Goal: Transaction & Acquisition: Purchase product/service

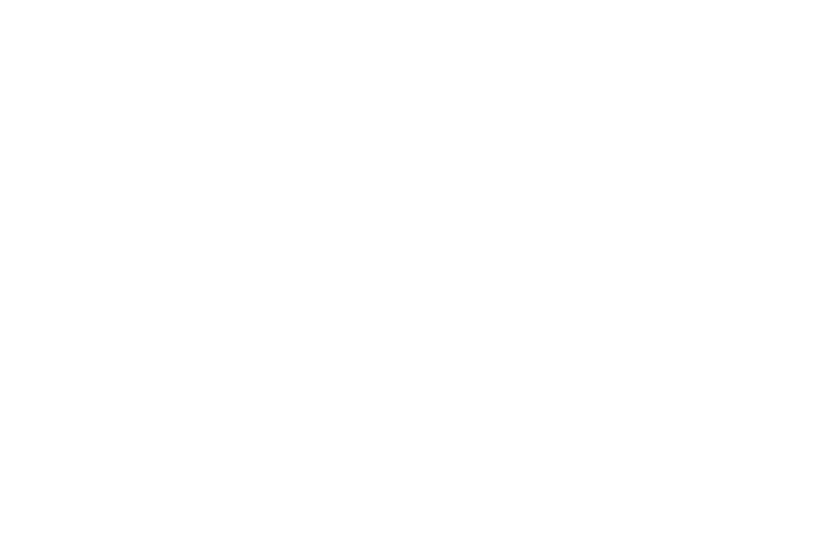
select select "MY"
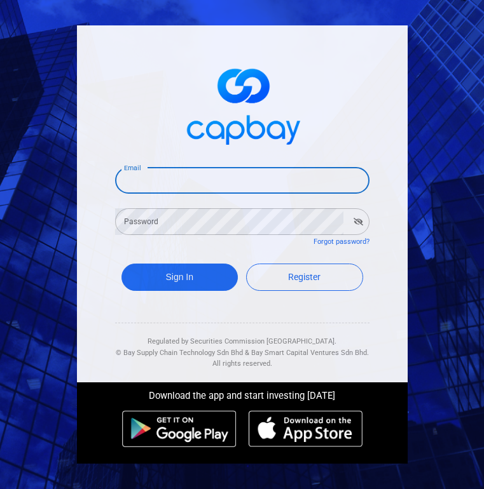
click at [163, 180] on input "Email" at bounding box center [242, 180] width 254 height 27
type input "[EMAIL_ADDRESS][DOMAIN_NAME]"
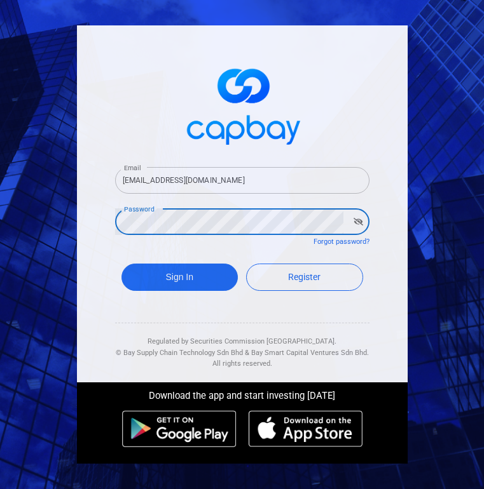
click at [356, 220] on icon "button" at bounding box center [358, 222] width 10 height 8
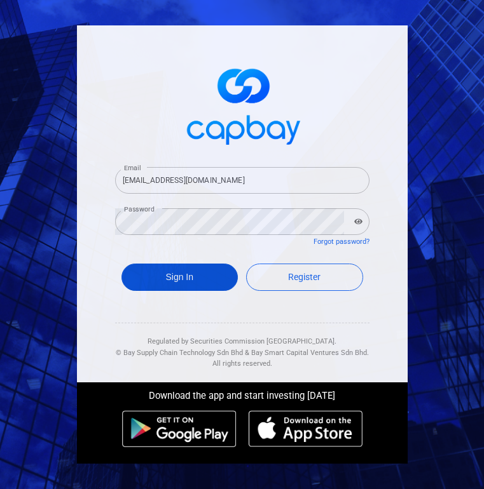
click at [187, 279] on button "Sign In" at bounding box center [179, 277] width 117 height 27
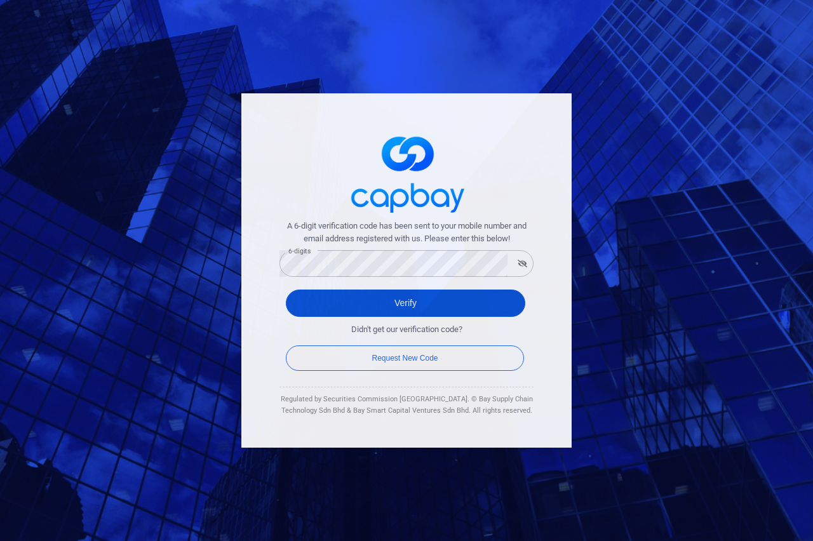
click at [420, 304] on button "Verify" at bounding box center [406, 303] width 240 height 27
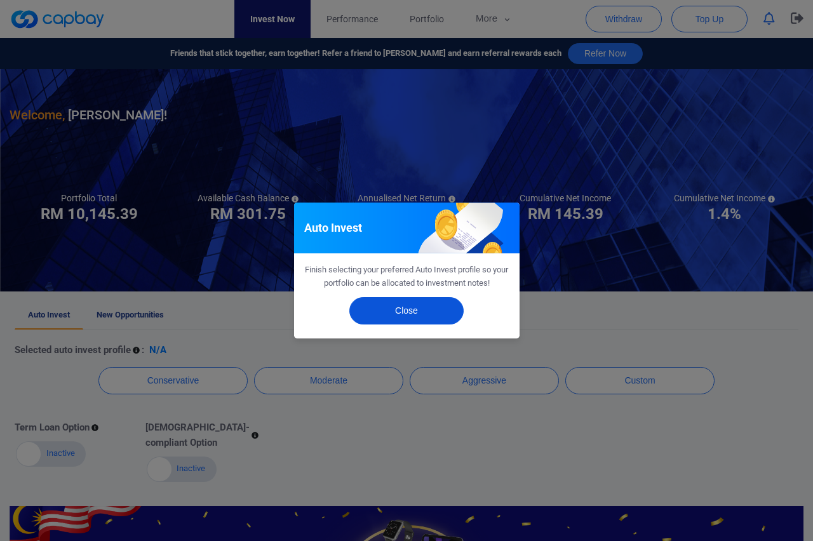
click at [429, 322] on button "Close" at bounding box center [406, 310] width 114 height 27
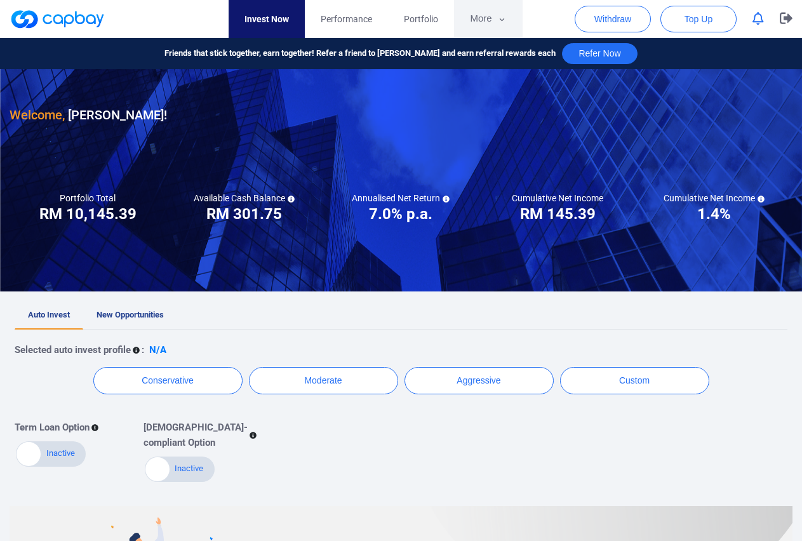
click at [483, 17] on icon "button" at bounding box center [502, 19] width 10 height 11
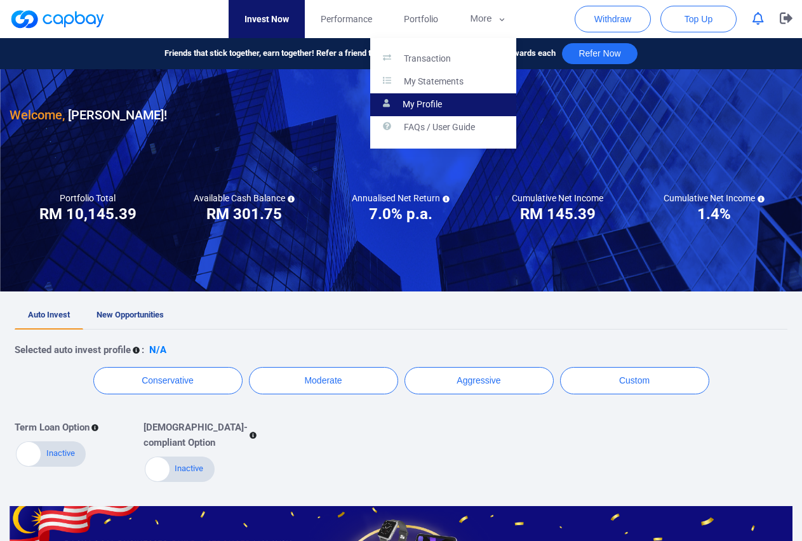
click at [430, 105] on p "My Profile" at bounding box center [422, 104] width 39 height 11
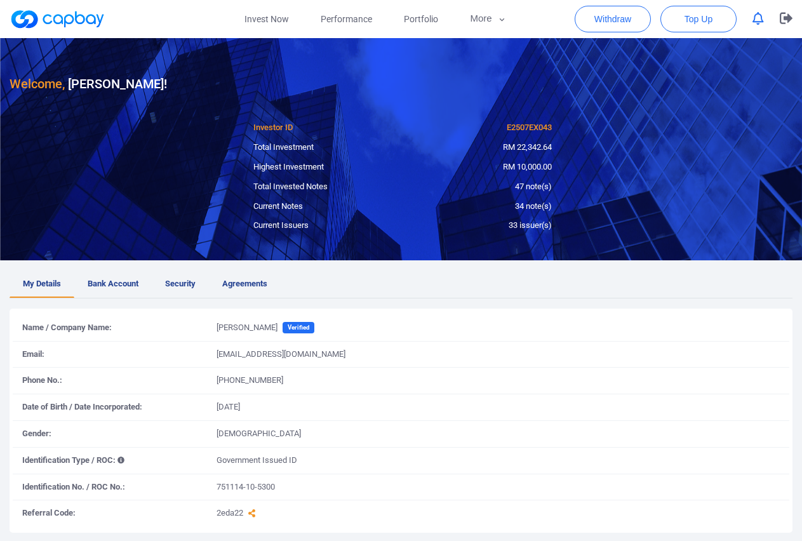
scroll to position [116, 0]
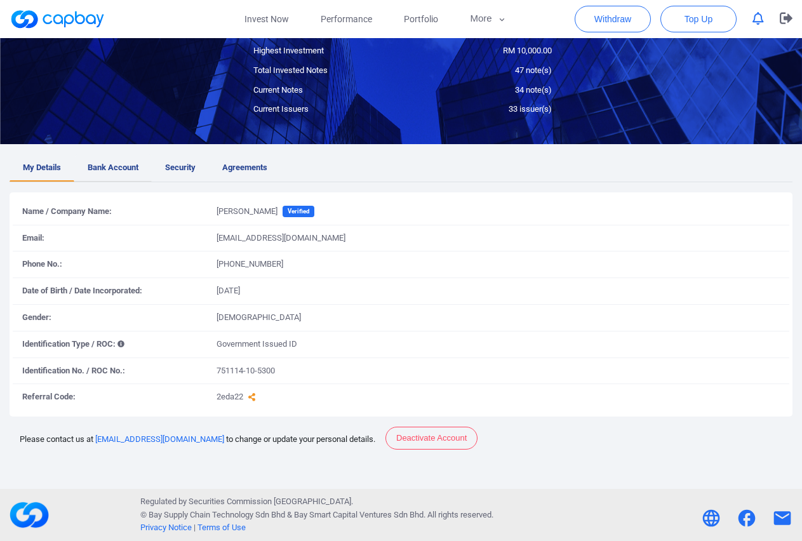
click at [102, 166] on span "Bank Account" at bounding box center [113, 167] width 51 height 13
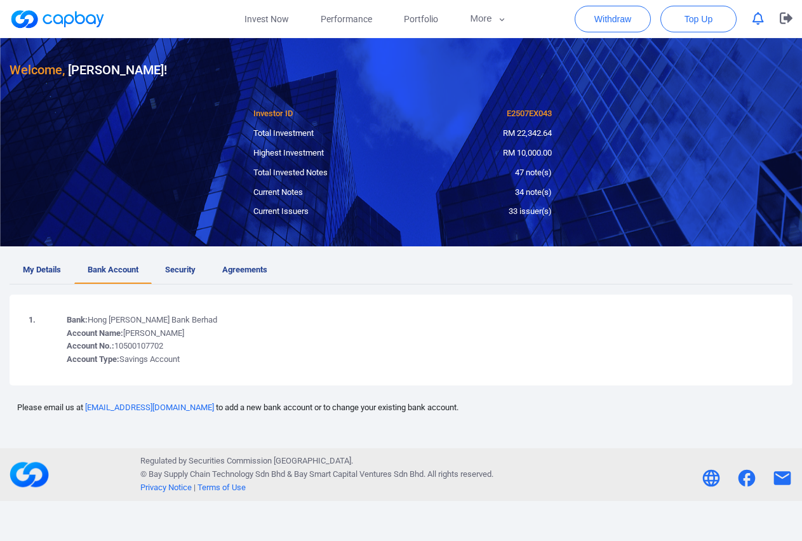
scroll to position [0, 0]
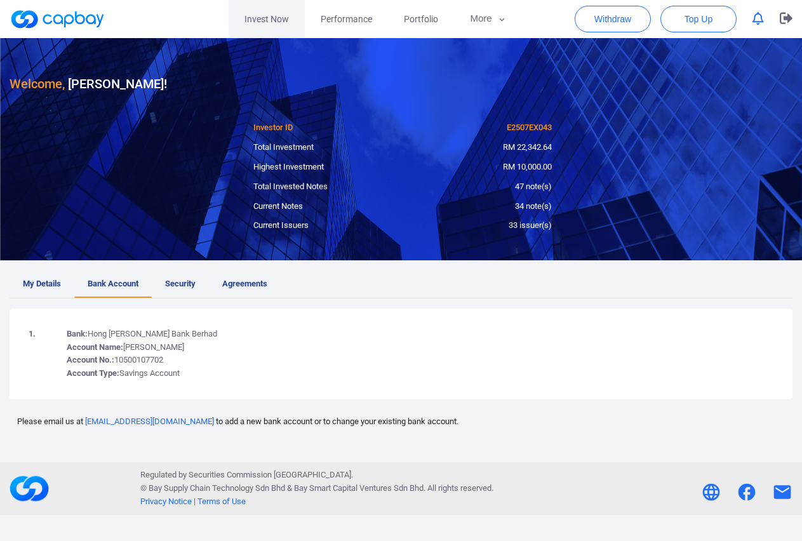
click at [274, 22] on link "Invest Now" at bounding box center [267, 19] width 76 height 38
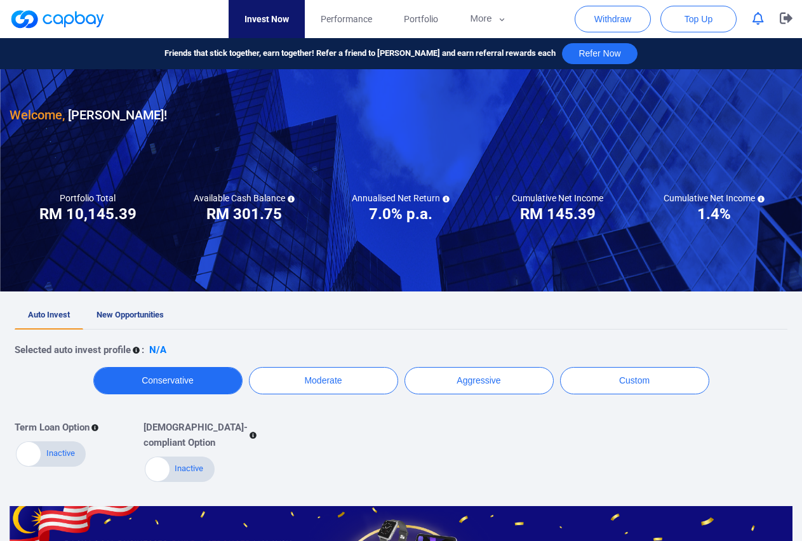
click at [171, 386] on button "Conservative" at bounding box center [167, 380] width 149 height 27
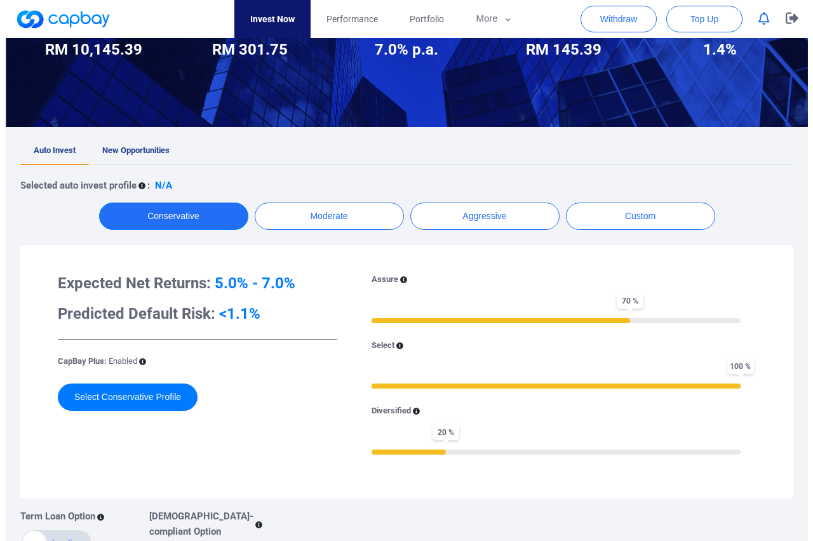
scroll to position [194, 0]
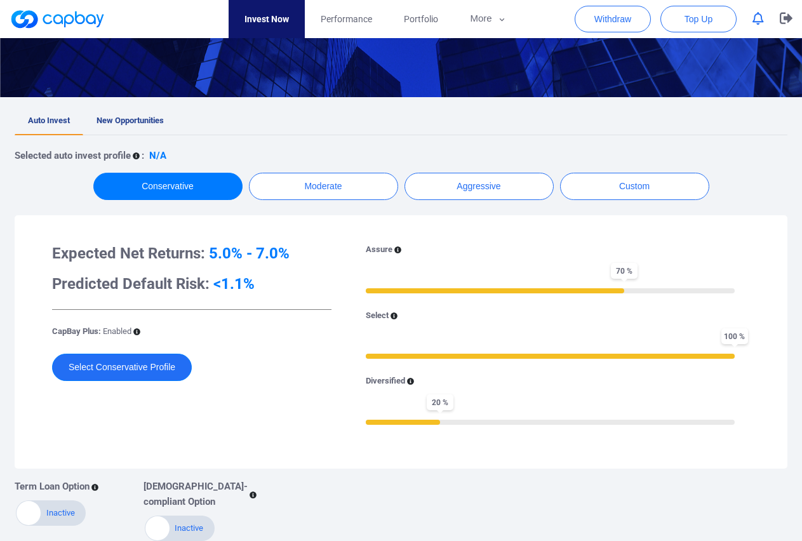
click at [166, 362] on button "Select Conservative Profile" at bounding box center [122, 367] width 140 height 27
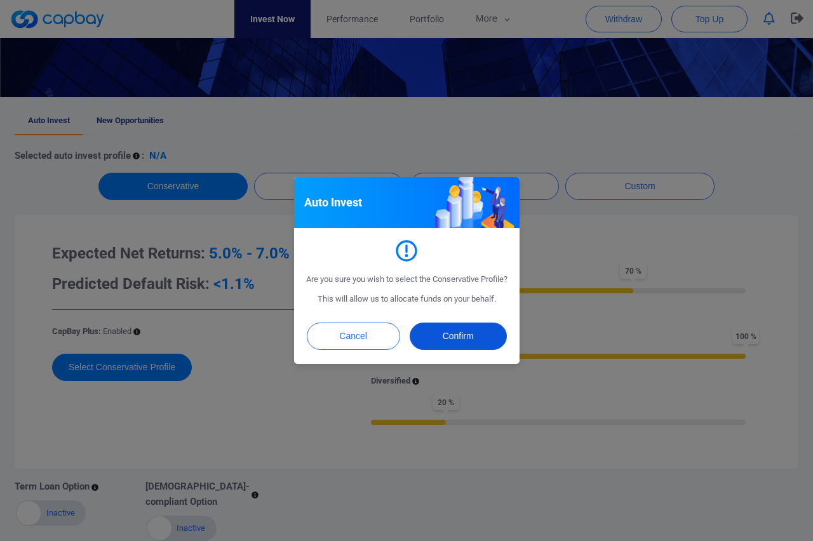
click at [468, 339] on button "Confirm" at bounding box center [458, 336] width 97 height 27
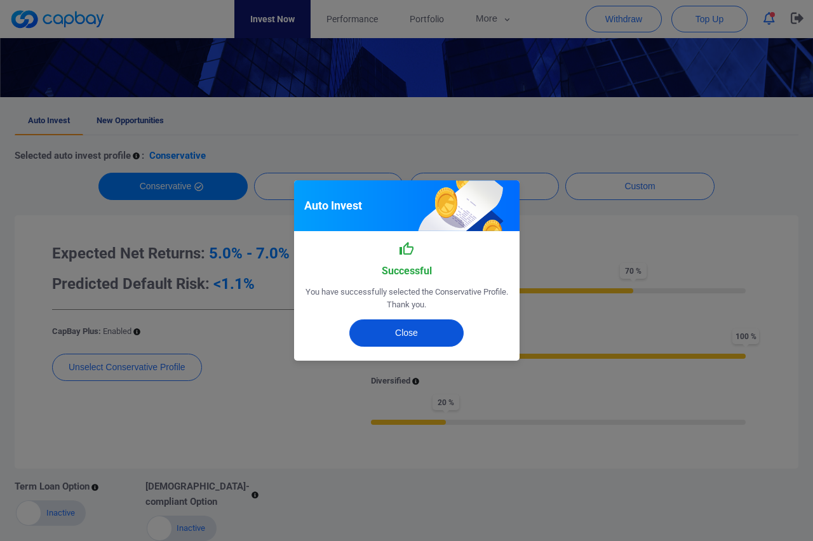
click at [410, 336] on button "Close" at bounding box center [406, 333] width 114 height 27
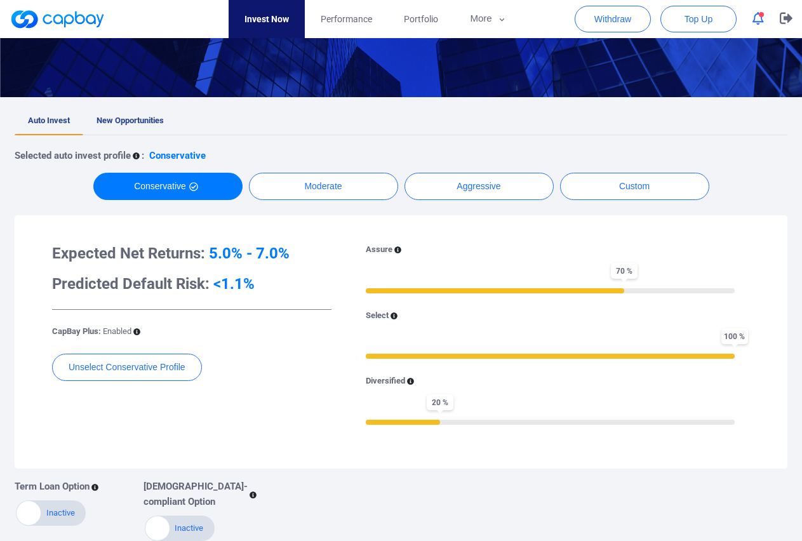
click at [483, 18] on button "button" at bounding box center [759, 19] width 24 height 20
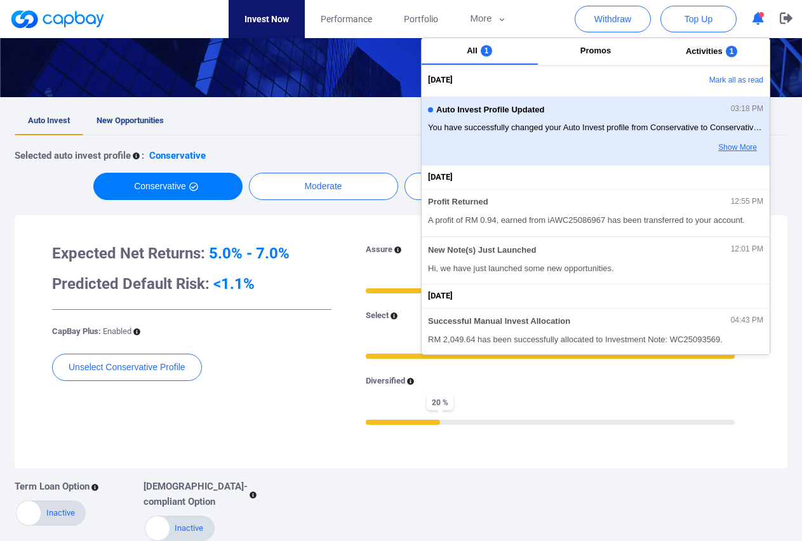
click at [483, 145] on button "Show More" at bounding box center [713, 148] width 100 height 22
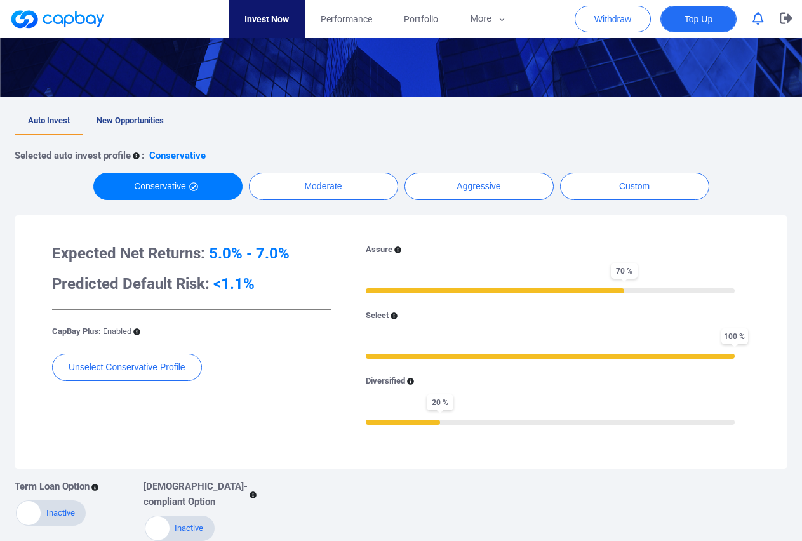
click at [483, 16] on span "Top Up" at bounding box center [699, 19] width 28 height 13
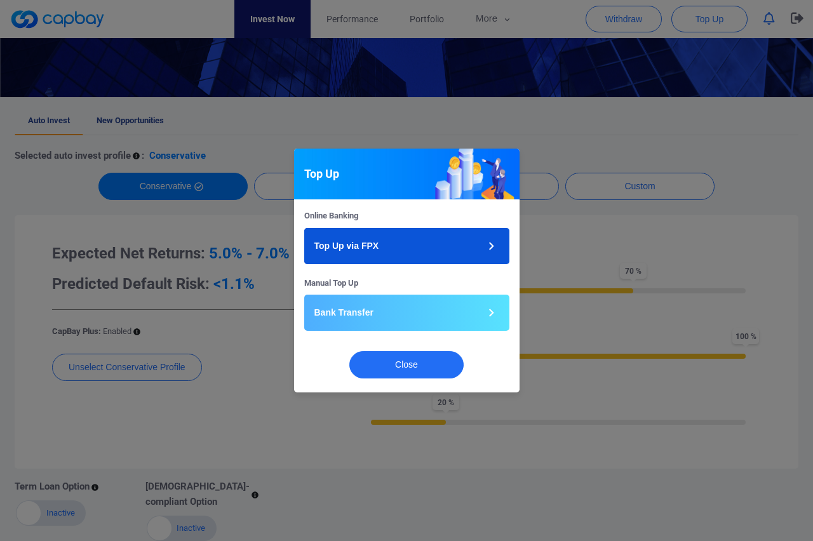
click at [461, 244] on button "Top Up via FPX" at bounding box center [406, 246] width 205 height 36
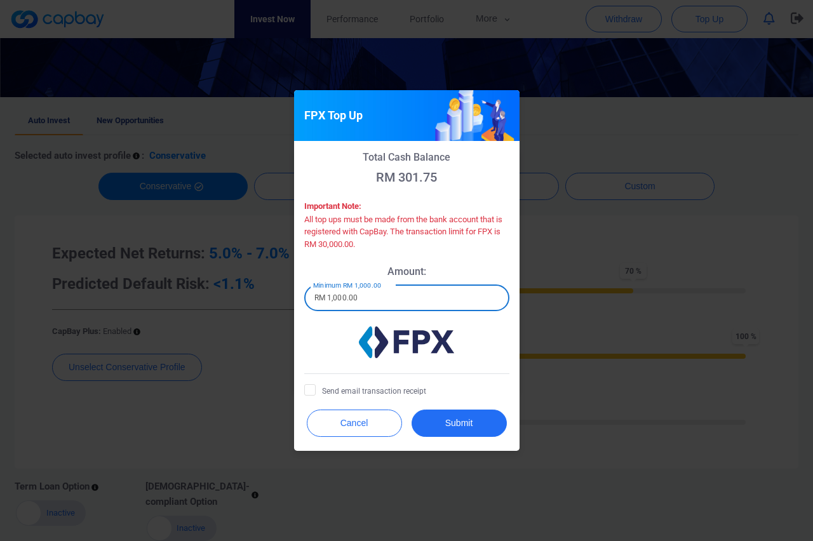
drag, startPoint x: 391, startPoint y: 296, endPoint x: 111, endPoint y: 299, distance: 279.6
click at [304, 299] on input "RM 1,000.00" at bounding box center [406, 298] width 205 height 27
type input "RM 30,000"
click at [467, 426] on button "Submit" at bounding box center [459, 423] width 95 height 27
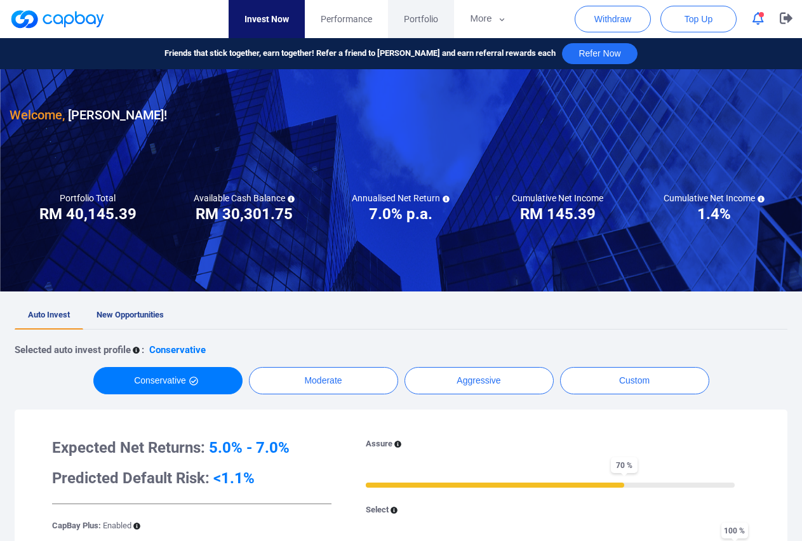
click at [428, 18] on span "Portfolio" at bounding box center [421, 19] width 34 height 14
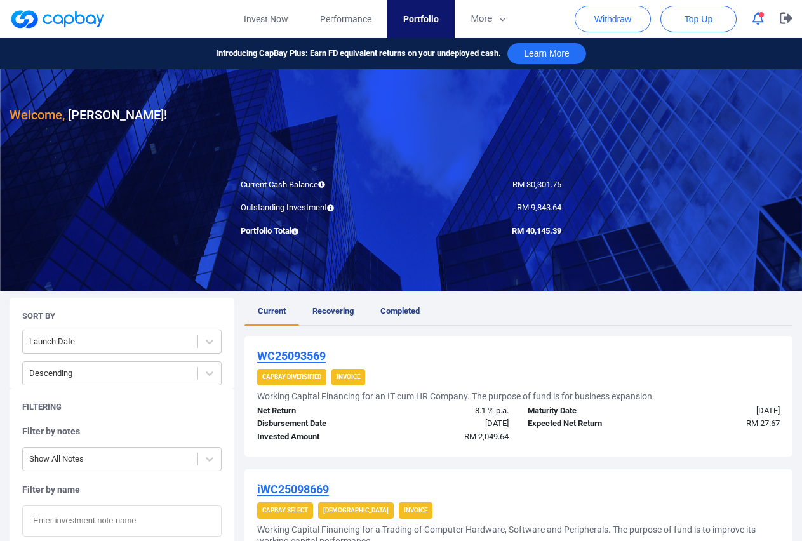
click at [759, 20] on icon "button" at bounding box center [758, 18] width 11 height 13
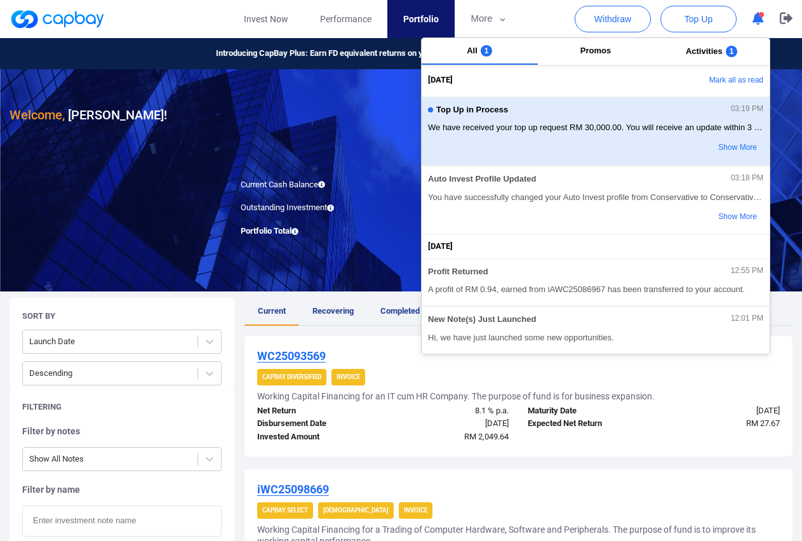
click at [551, 121] on div "Top Up in Process 03:19 PM We have received your top up request RM 30,000.00. Y…" at bounding box center [595, 131] width 335 height 55
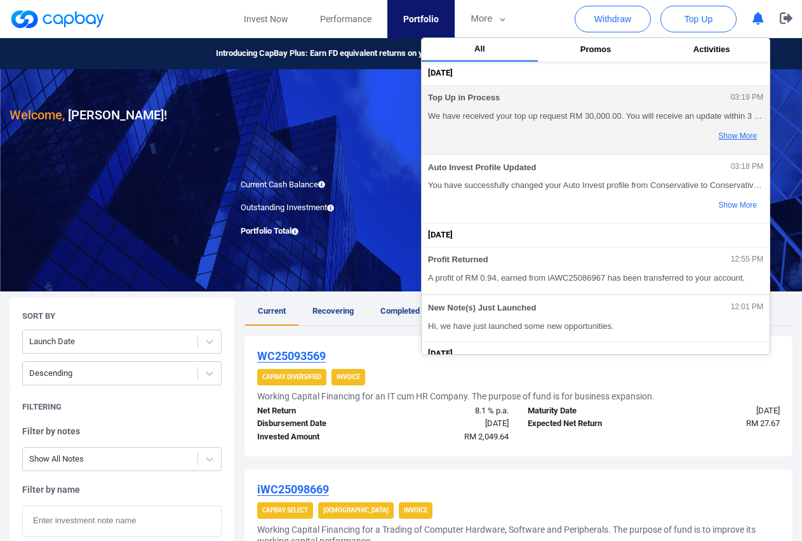
click at [731, 135] on button "Show More" at bounding box center [713, 137] width 100 height 22
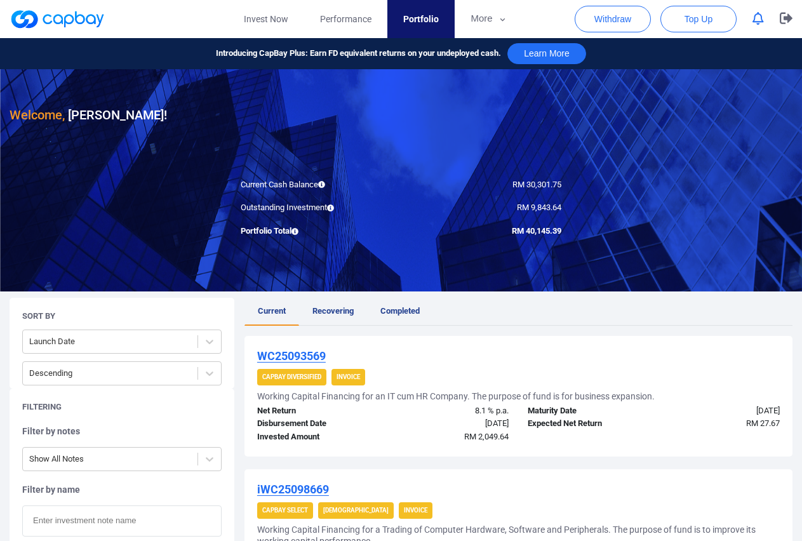
click at [762, 25] on icon "button" at bounding box center [758, 18] width 11 height 13
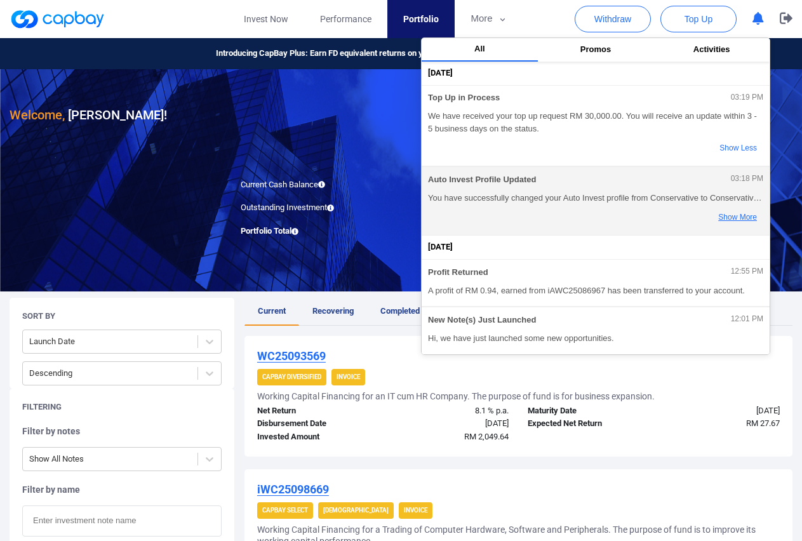
click at [738, 220] on button "Show More" at bounding box center [713, 218] width 100 height 22
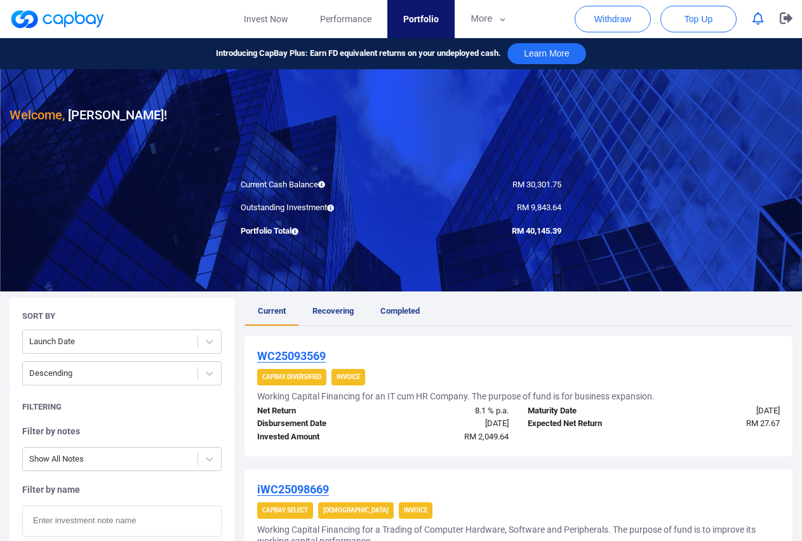
click at [335, 110] on div "Welcome, Wong Min Yan !" at bounding box center [401, 97] width 783 height 56
click at [273, 18] on link "Invest Now" at bounding box center [266, 19] width 76 height 38
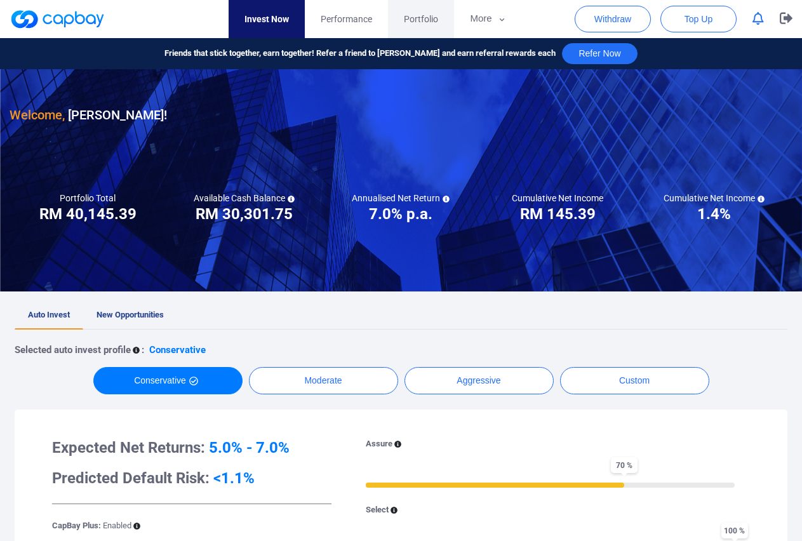
click at [428, 23] on span "Portfolio" at bounding box center [421, 19] width 34 height 14
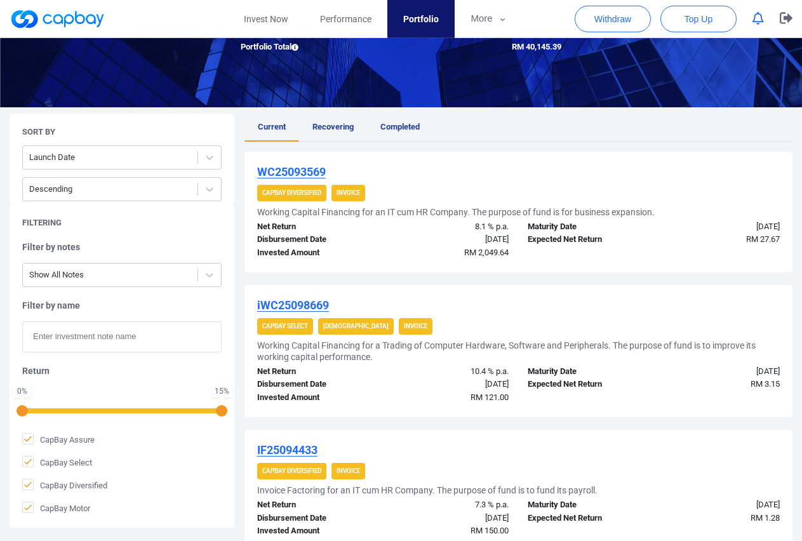
scroll to position [194, 0]
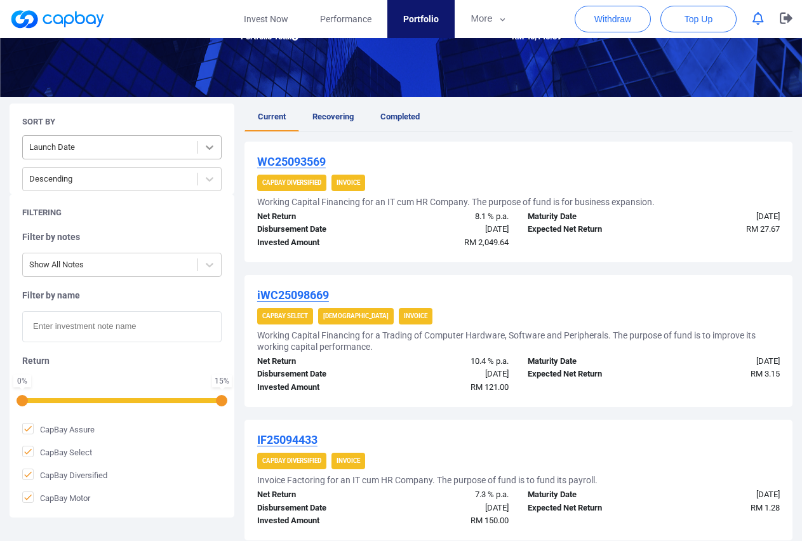
click at [211, 149] on icon at bounding box center [210, 147] width 8 height 4
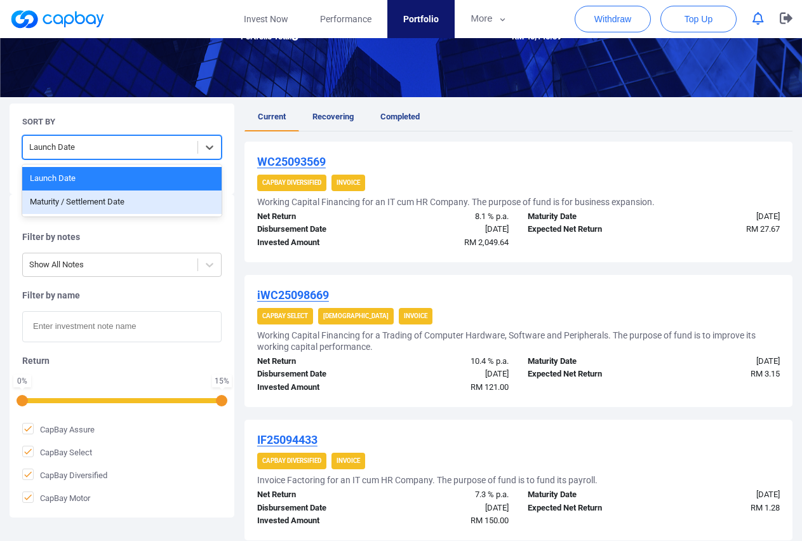
click at [159, 202] on div "Maturity / Settlement Date" at bounding box center [122, 203] width 200 height 24
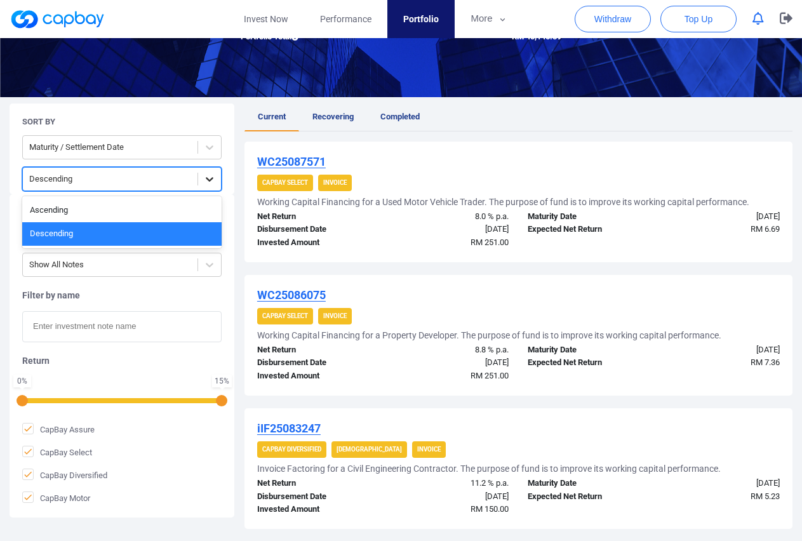
click at [207, 179] on icon at bounding box center [210, 179] width 8 height 4
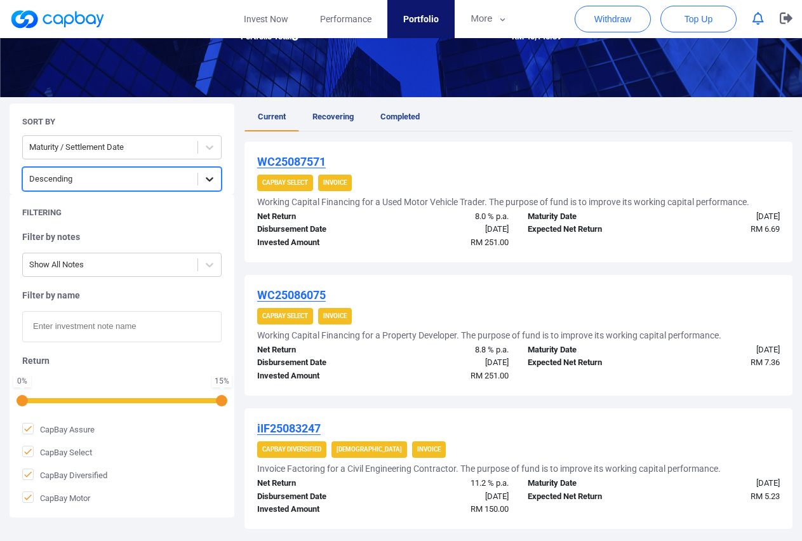
click at [211, 180] on icon at bounding box center [210, 179] width 8 height 4
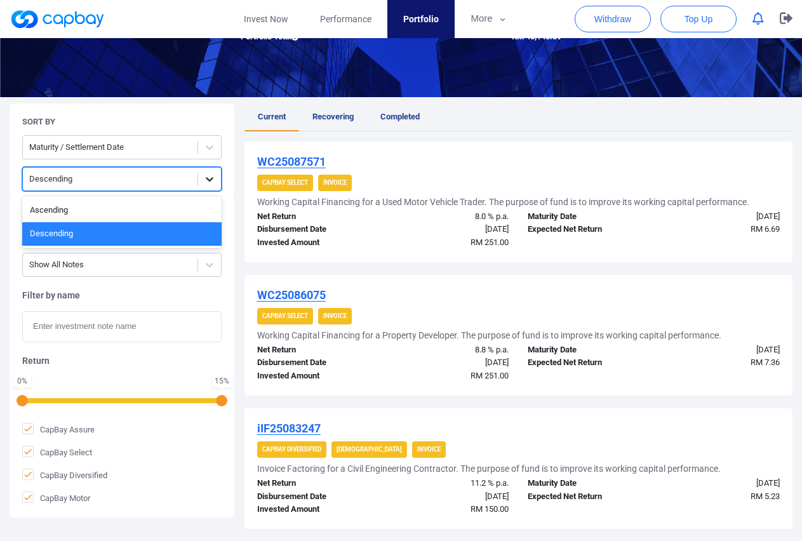
click at [211, 180] on icon at bounding box center [210, 179] width 8 height 4
click at [54, 214] on div "Ascending" at bounding box center [122, 211] width 200 height 24
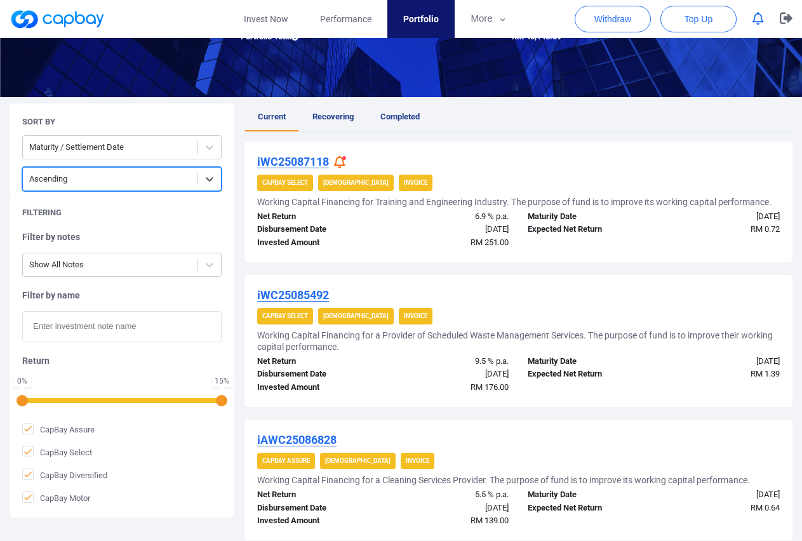
click at [336, 159] on icon at bounding box center [339, 162] width 11 height 13
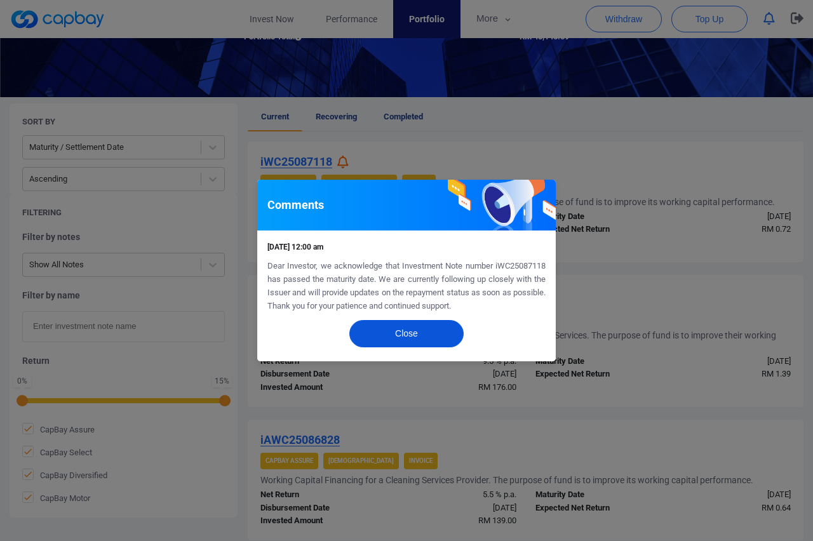
click at [426, 344] on button "Close" at bounding box center [406, 333] width 114 height 27
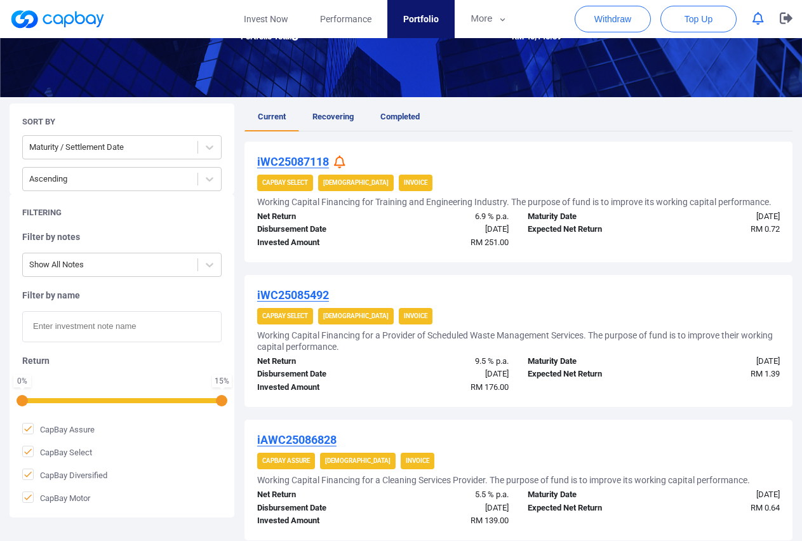
scroll to position [0, 0]
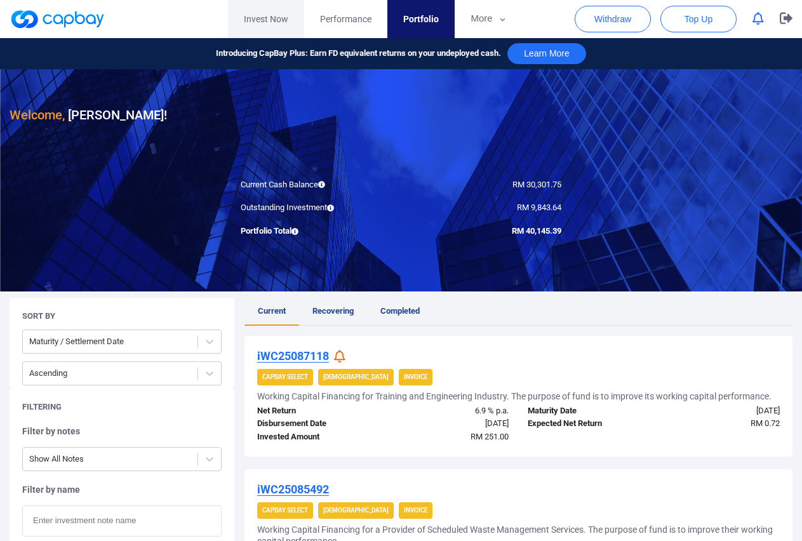
click at [278, 20] on link "Invest Now" at bounding box center [266, 19] width 76 height 38
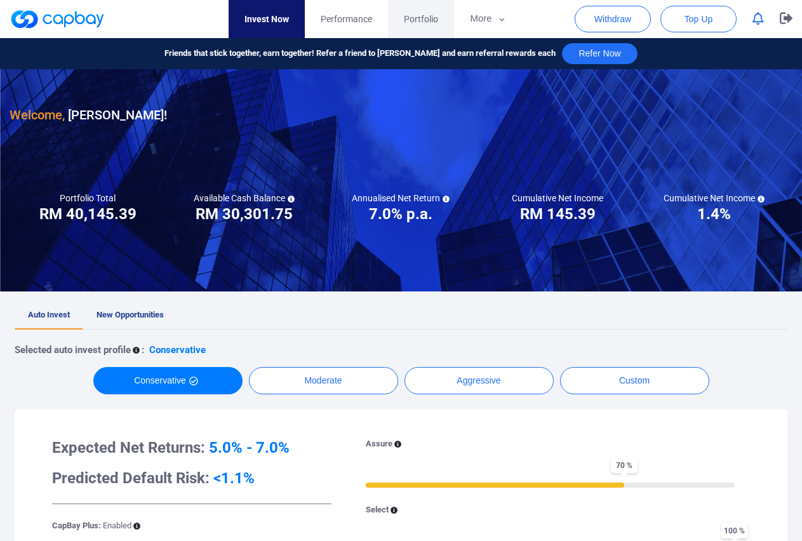
click at [428, 20] on span "Portfolio" at bounding box center [421, 19] width 34 height 14
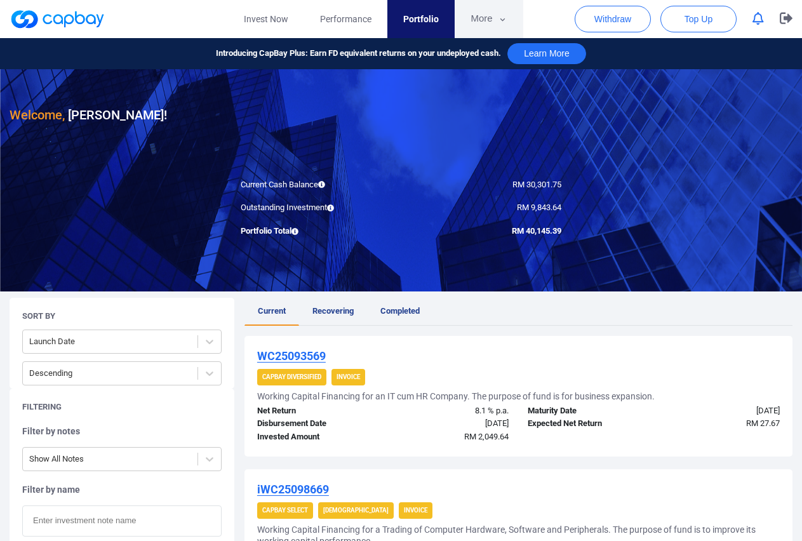
click at [502, 20] on icon "button" at bounding box center [503, 19] width 10 height 11
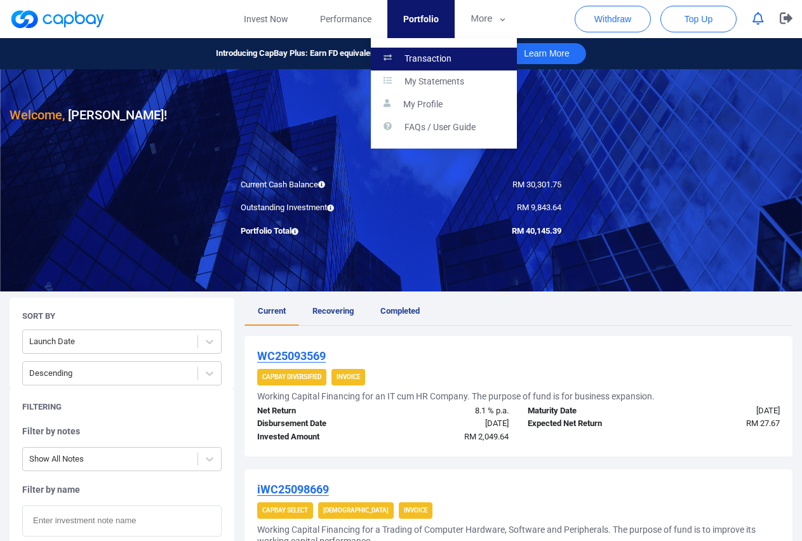
click at [421, 58] on p "Transaction" at bounding box center [428, 58] width 47 height 11
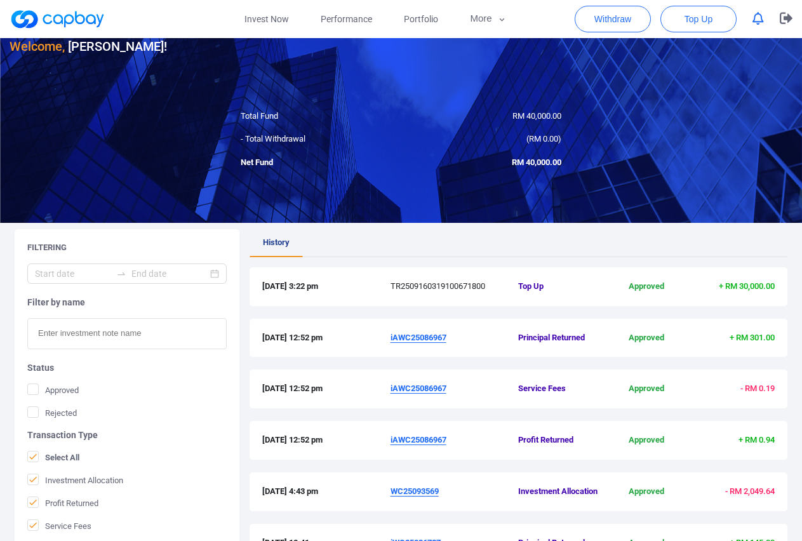
scroll to position [65, 0]
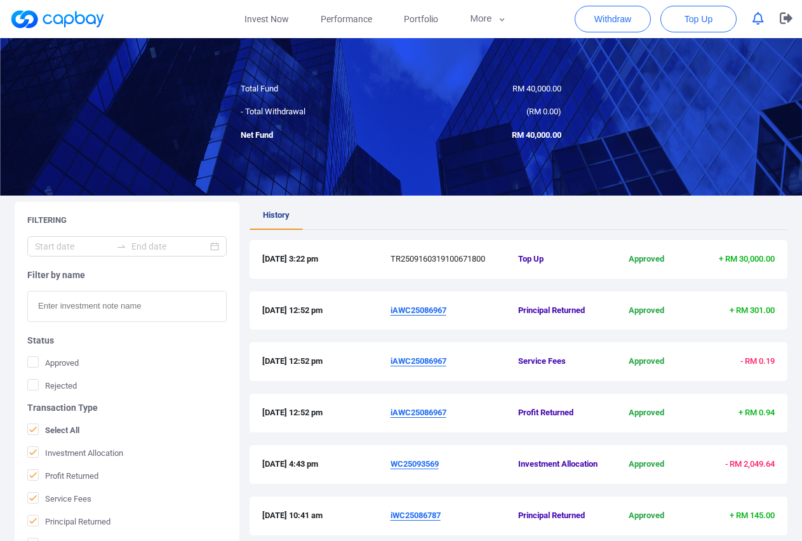
click at [547, 257] on span "Top Up" at bounding box center [561, 259] width 86 height 13
click at [759, 280] on div "16 Sep 2025 3:22 pm TR2509160319100671800 Top Up Approved + RM 30,000.00" at bounding box center [519, 265] width 538 height 51
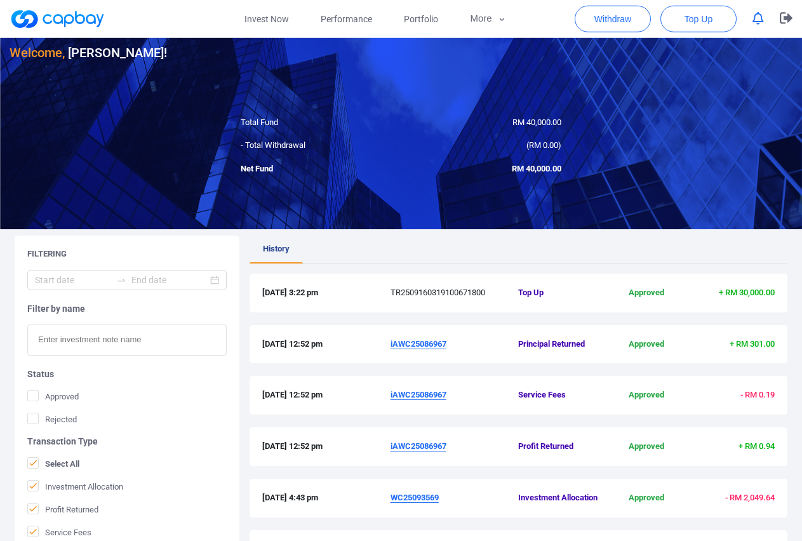
scroll to position [0, 0]
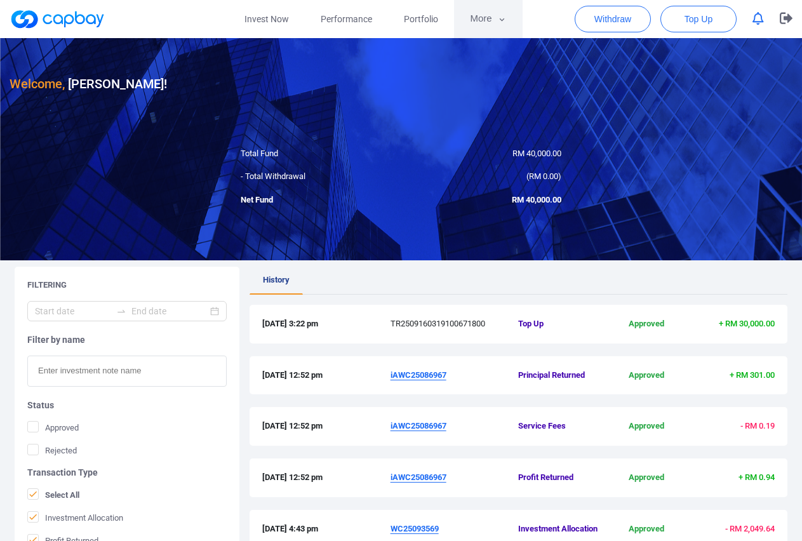
click at [503, 19] on icon "button" at bounding box center [501, 19] width 5 height 3
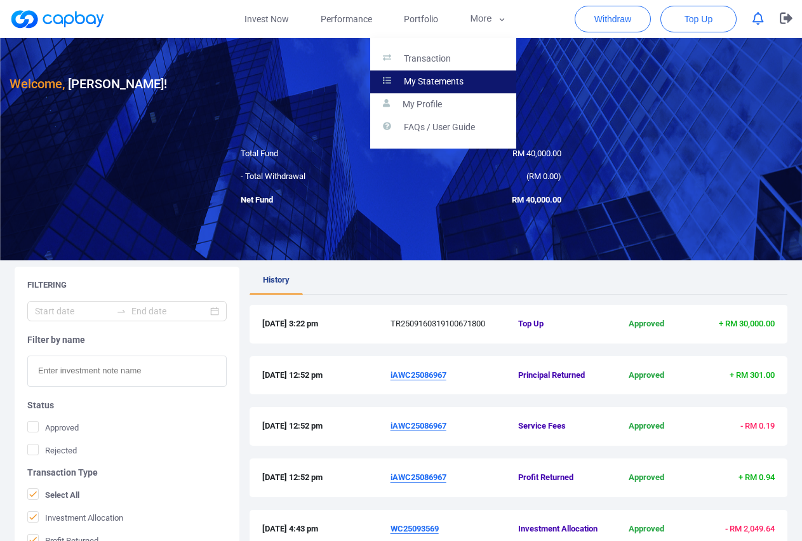
click at [437, 79] on p "My Statements" at bounding box center [434, 81] width 60 height 11
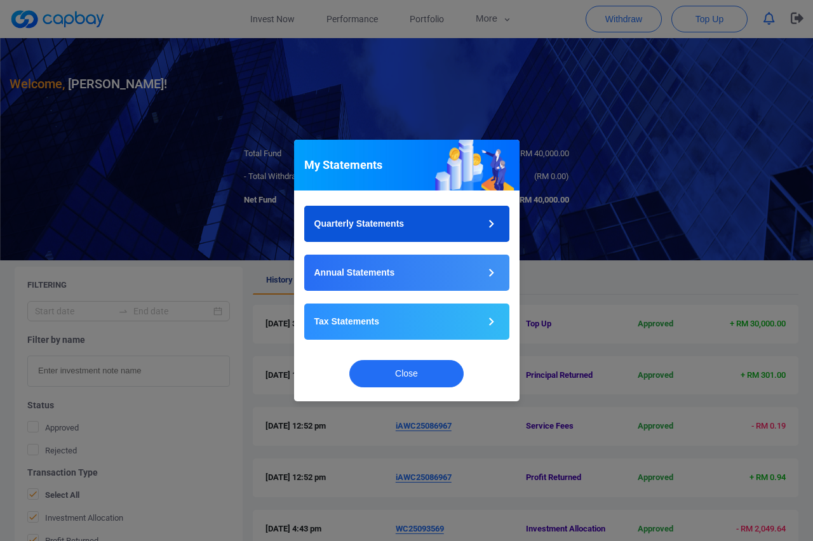
click at [457, 226] on button "Quarterly Statements" at bounding box center [406, 224] width 205 height 36
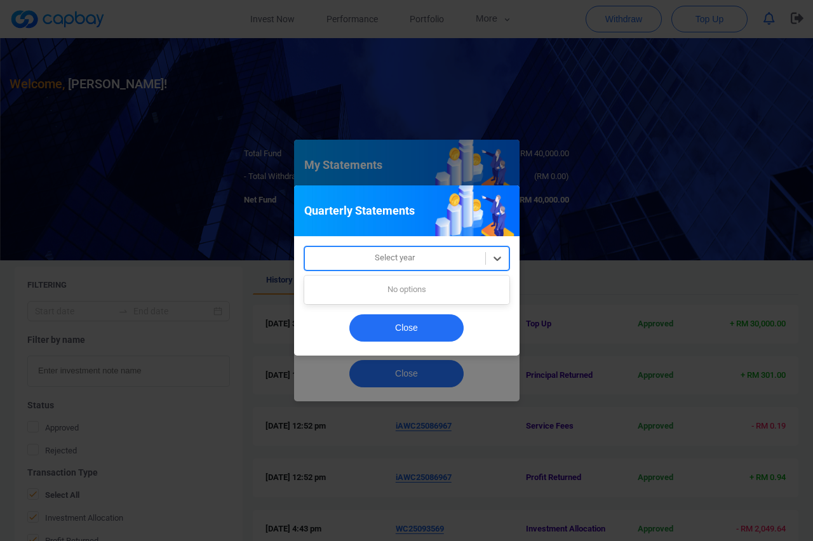
click at [455, 253] on div at bounding box center [395, 258] width 168 height 16
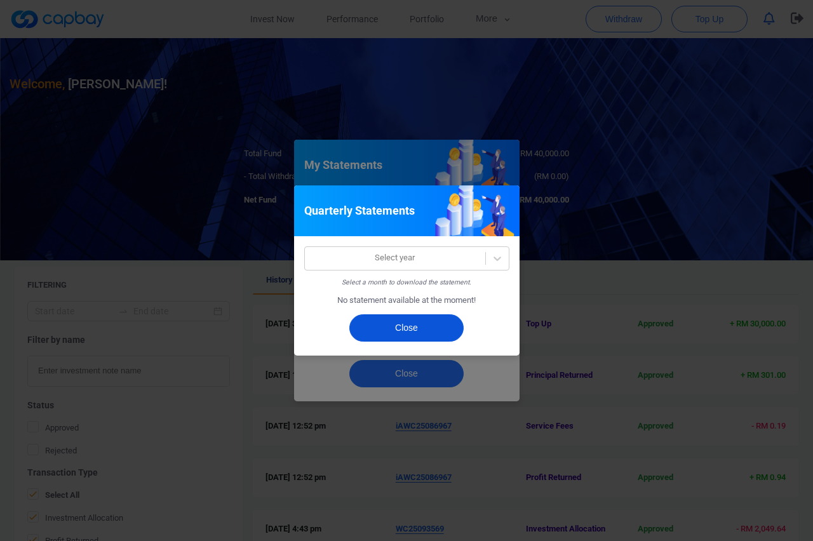
click at [434, 327] on button "Close" at bounding box center [406, 327] width 114 height 27
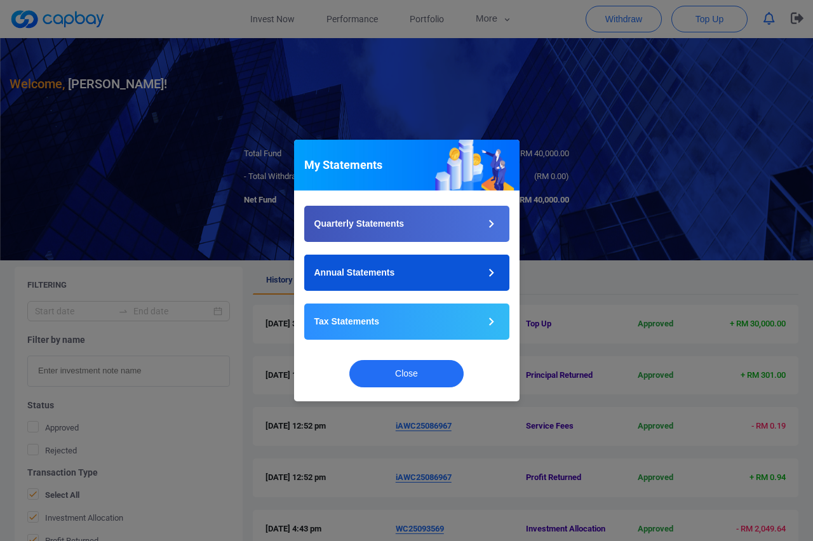
click at [443, 278] on button "Annual Statements" at bounding box center [406, 273] width 205 height 36
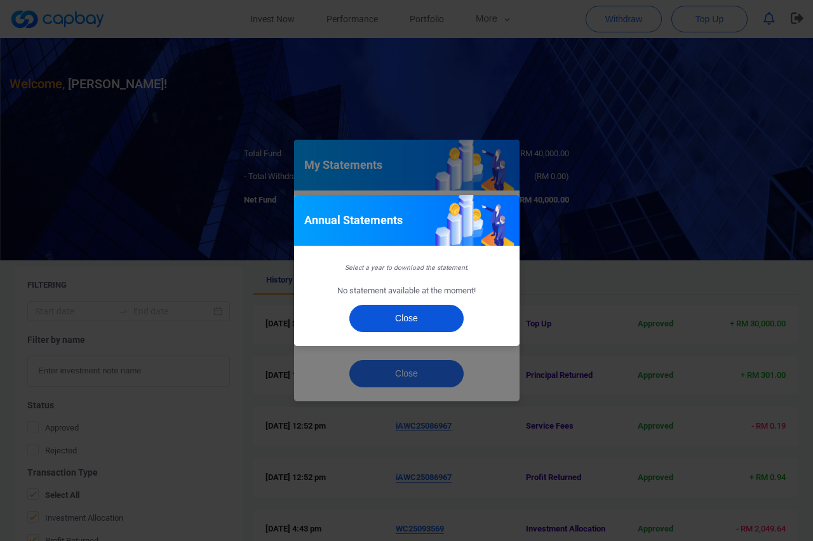
click at [421, 313] on button "Close" at bounding box center [406, 318] width 114 height 27
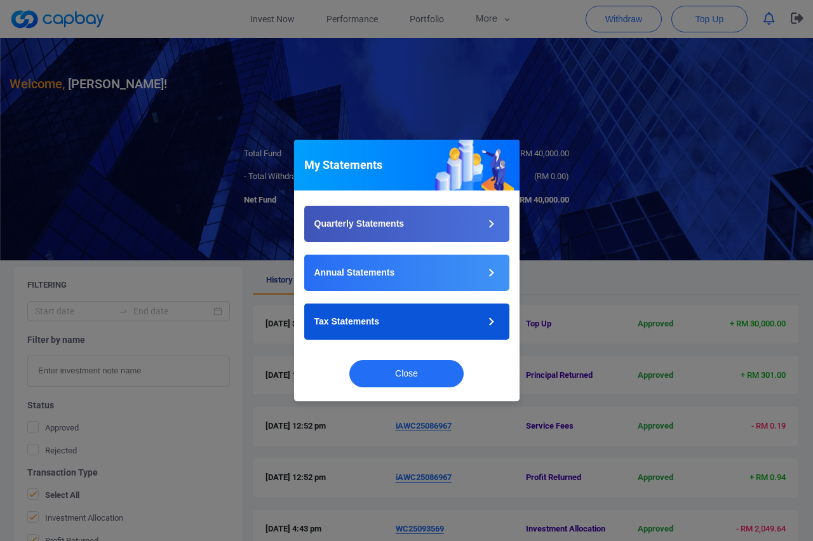
click at [476, 319] on button "Tax Statements" at bounding box center [406, 322] width 205 height 36
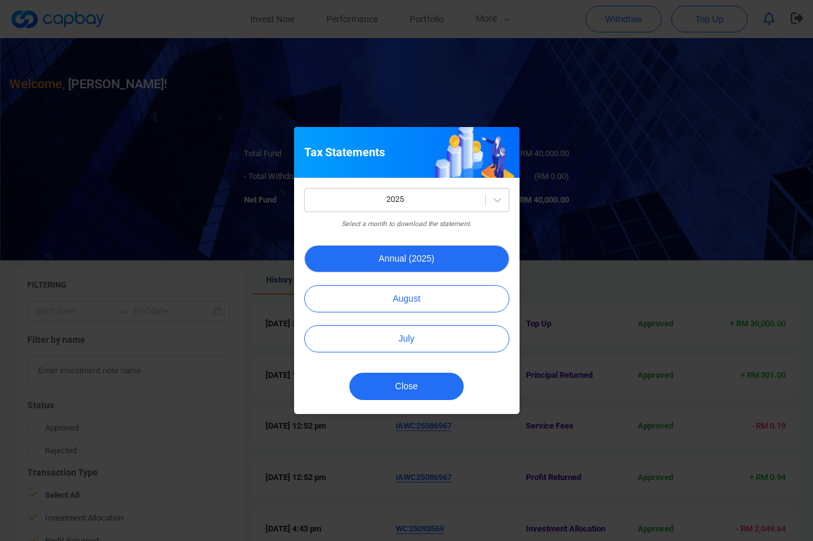
click at [401, 255] on button "Annual (2025)" at bounding box center [406, 258] width 205 height 27
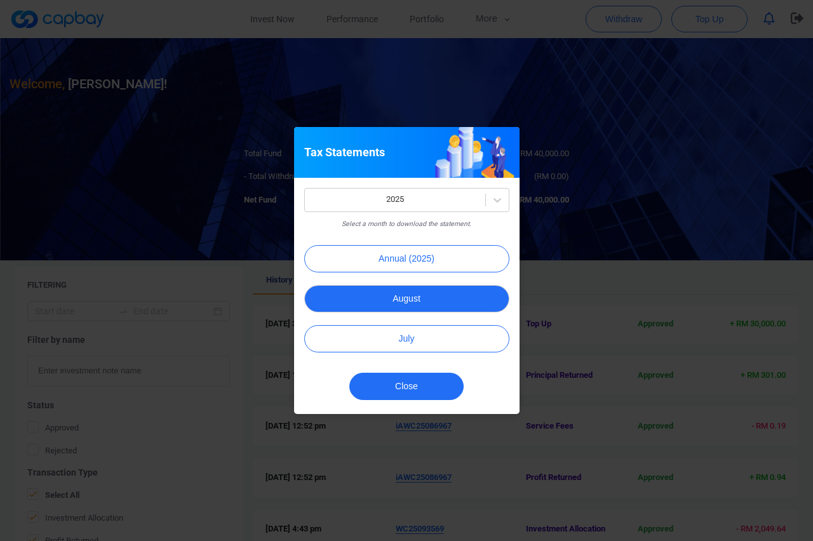
click at [416, 302] on button "August" at bounding box center [406, 298] width 205 height 27
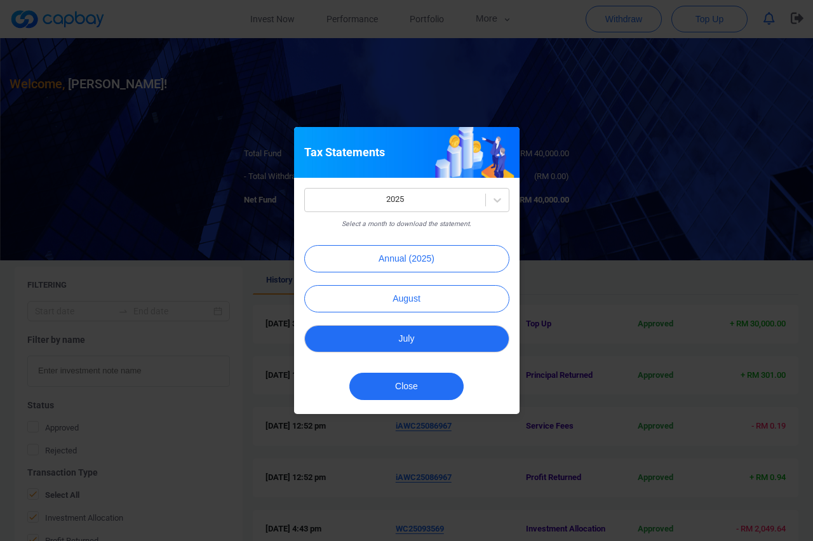
click at [410, 339] on button "July" at bounding box center [406, 338] width 205 height 27
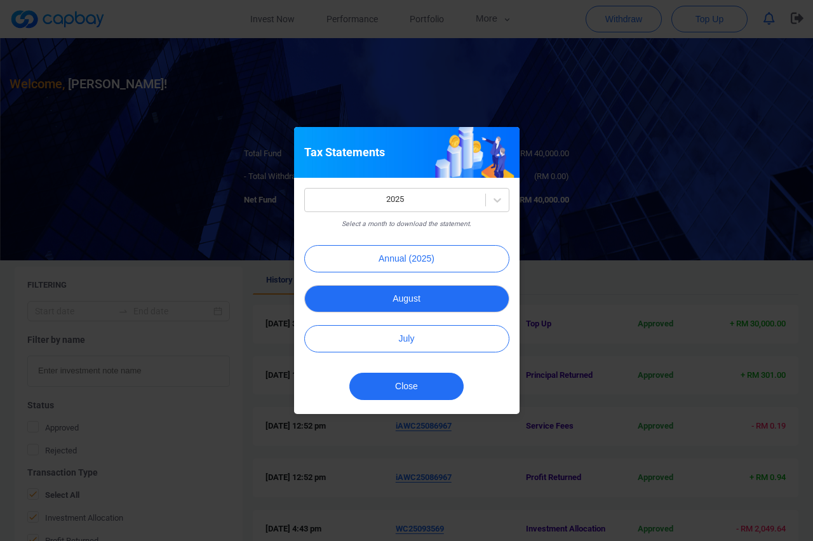
click at [401, 301] on button "August" at bounding box center [406, 298] width 205 height 27
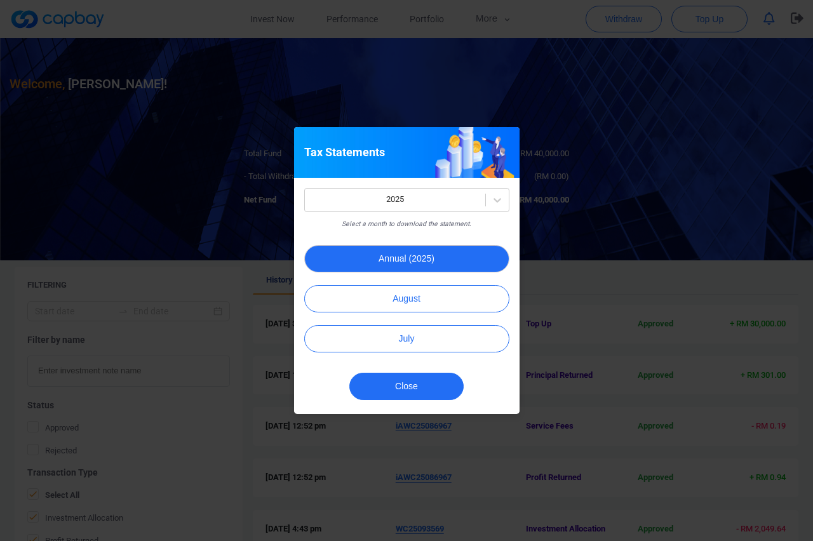
click at [426, 264] on button "Annual (2025)" at bounding box center [406, 258] width 205 height 27
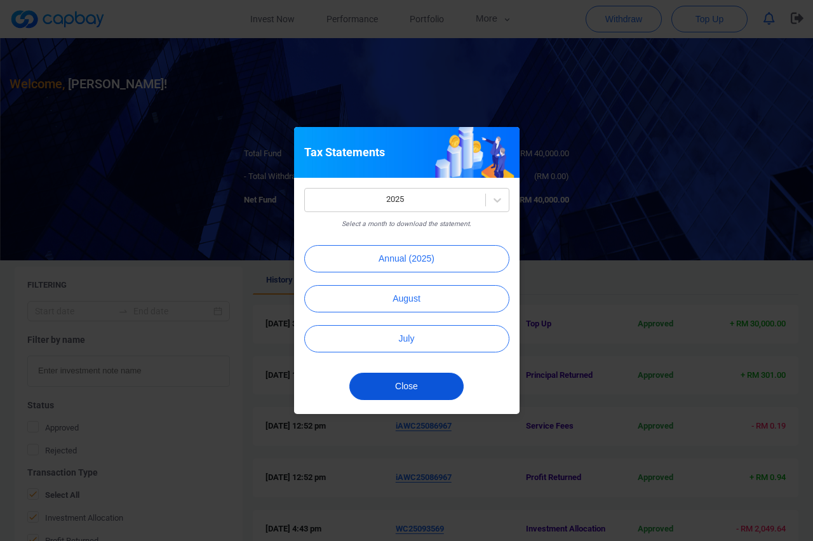
click at [407, 378] on button "Close" at bounding box center [406, 386] width 114 height 27
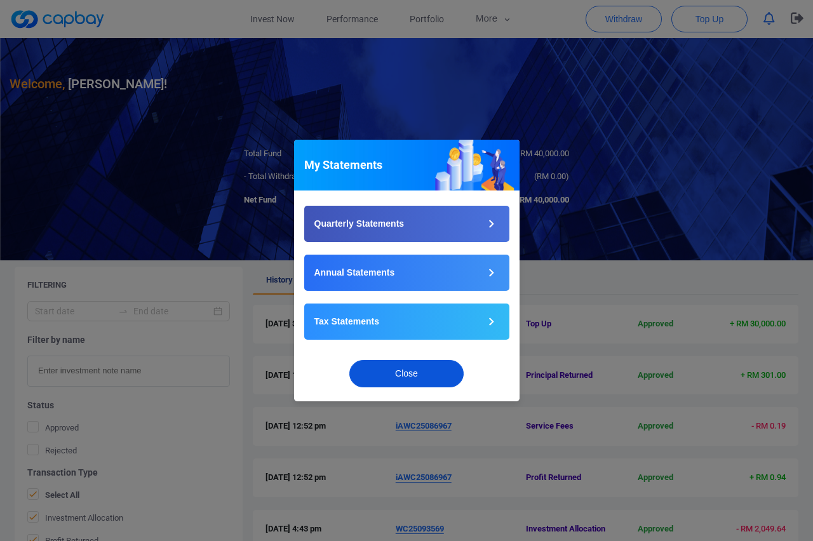
click at [424, 370] on button "Close" at bounding box center [406, 373] width 114 height 27
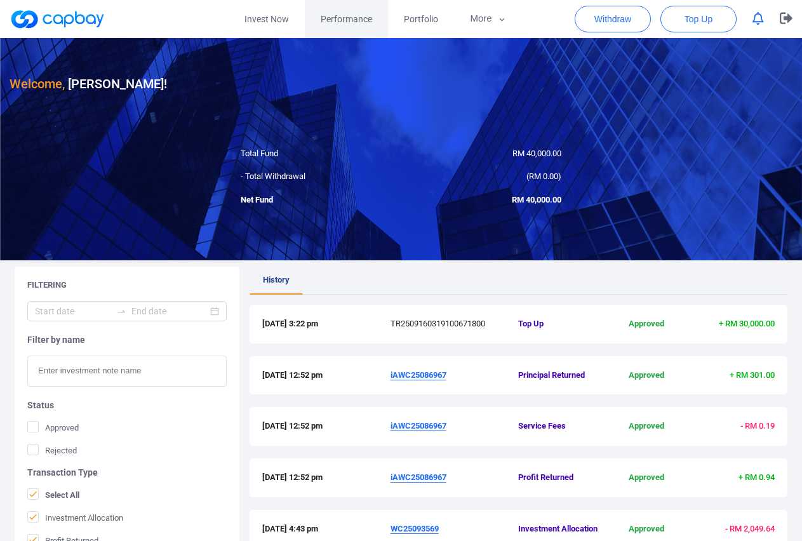
click at [362, 22] on span "Performance" at bounding box center [346, 19] width 51 height 14
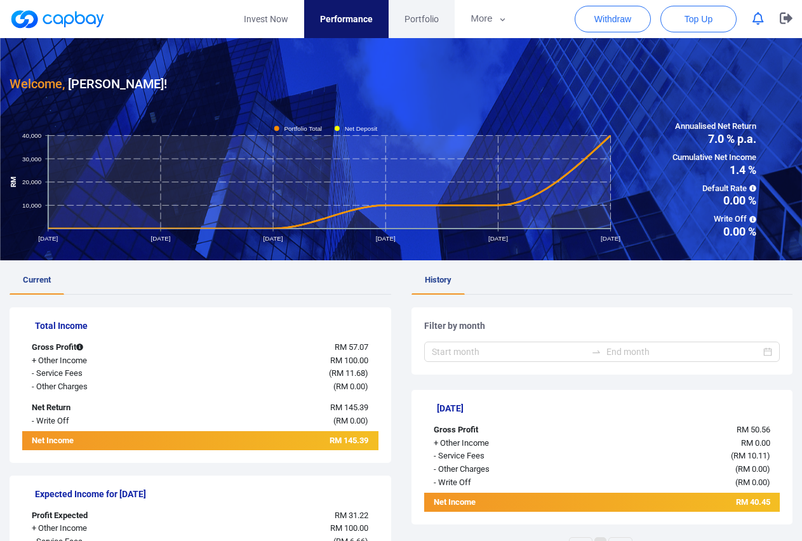
click at [423, 22] on span "Portfolio" at bounding box center [422, 19] width 34 height 14
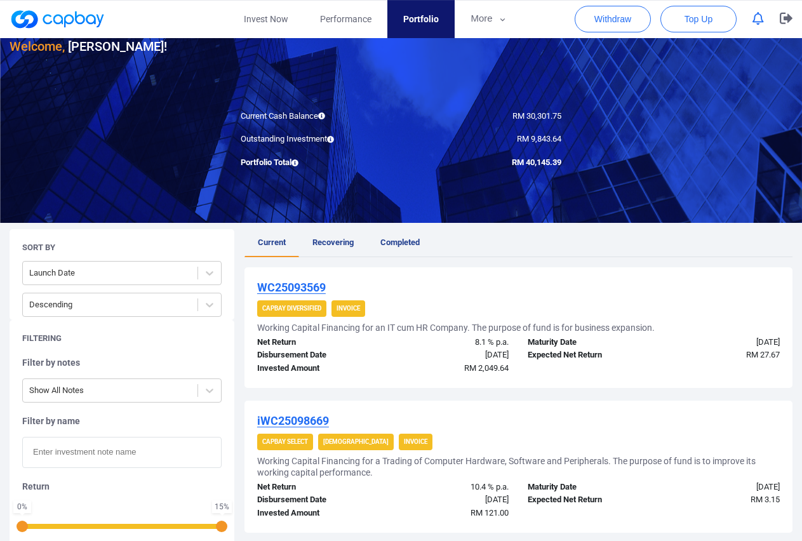
scroll to position [2, 0]
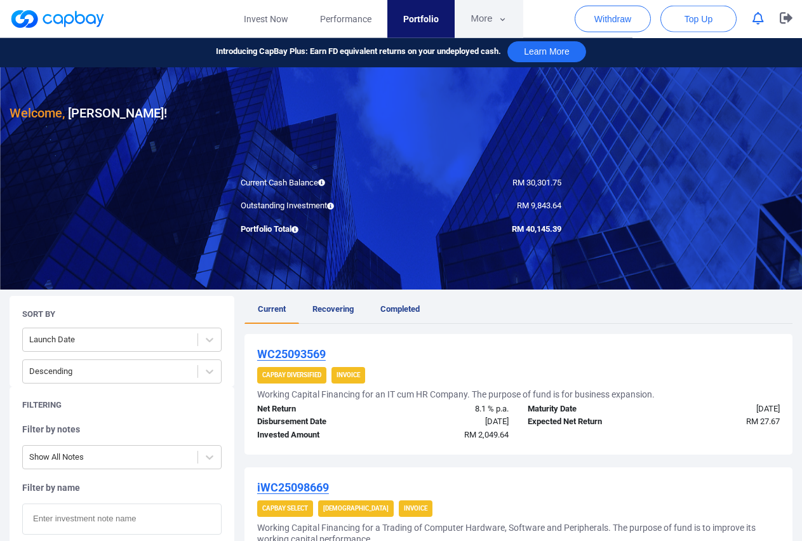
click at [498, 17] on icon "button" at bounding box center [503, 19] width 10 height 11
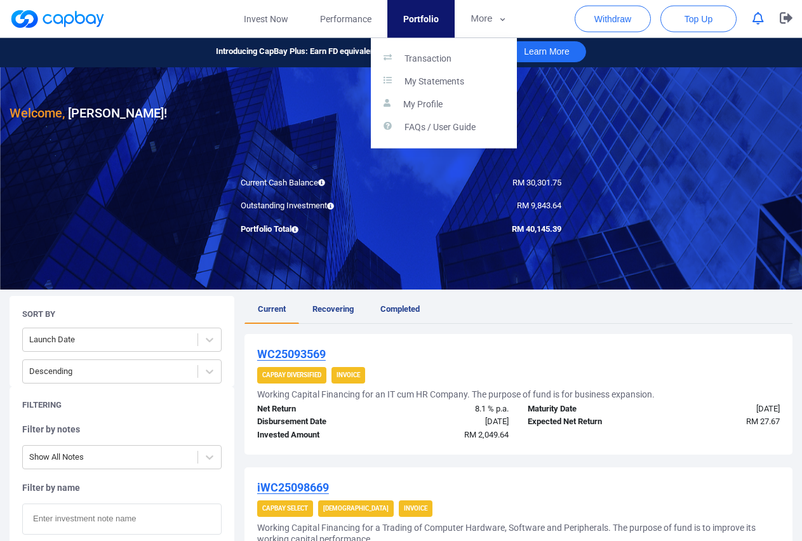
click at [676, 156] on button "button" at bounding box center [401, 270] width 802 height 541
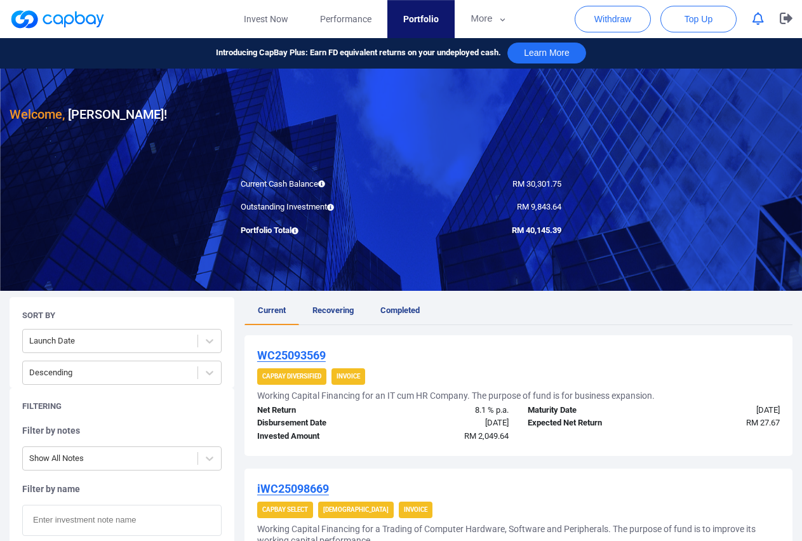
scroll to position [0, 0]
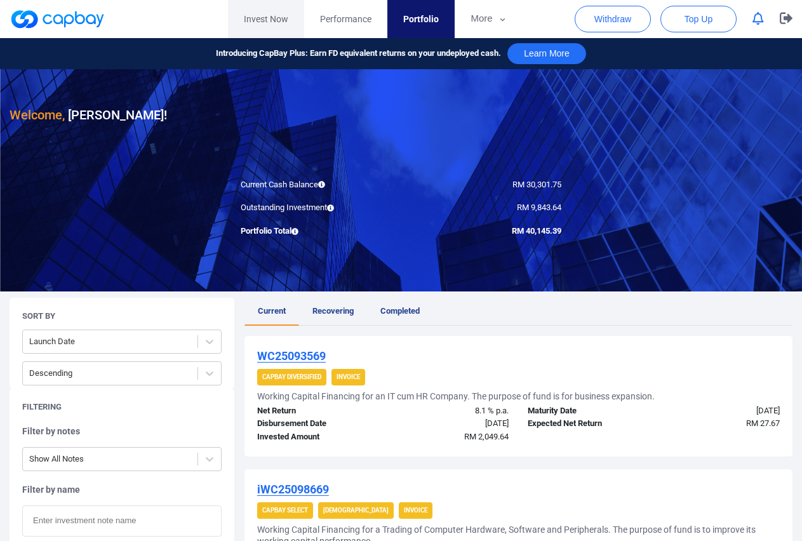
click at [264, 17] on link "Invest Now" at bounding box center [266, 19] width 76 height 38
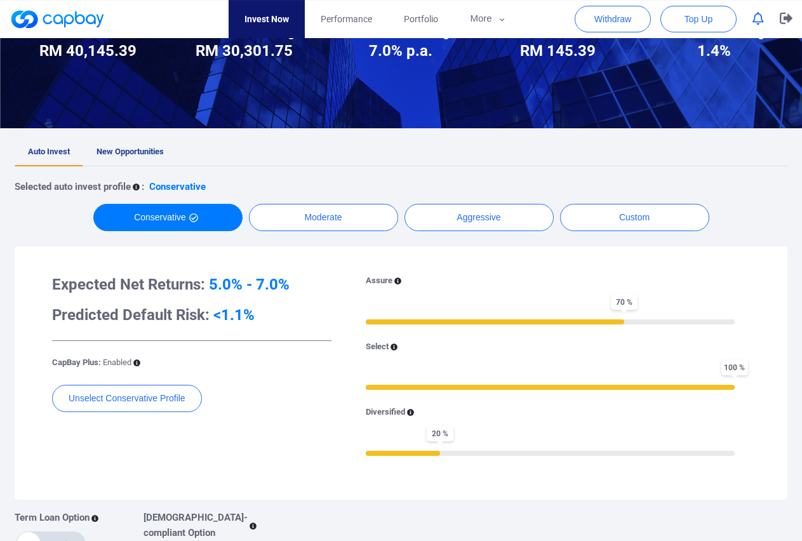
scroll to position [57, 0]
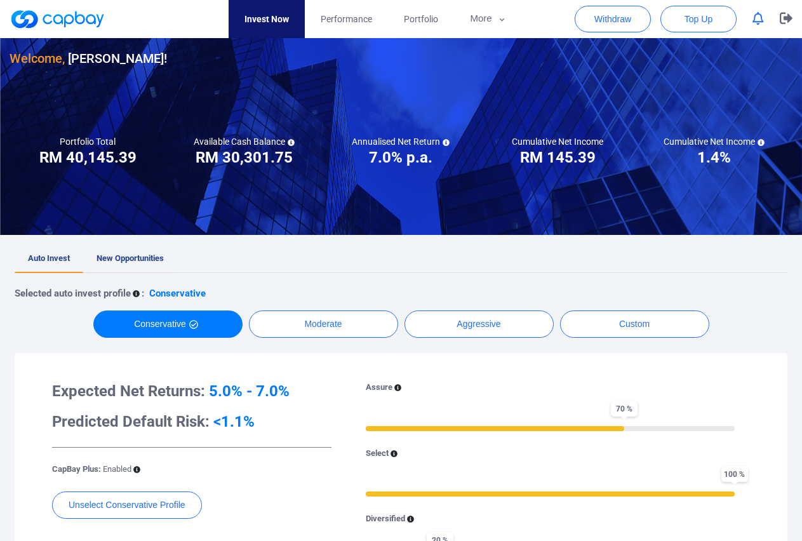
click at [145, 259] on span "New Opportunities" at bounding box center [130, 259] width 67 height 10
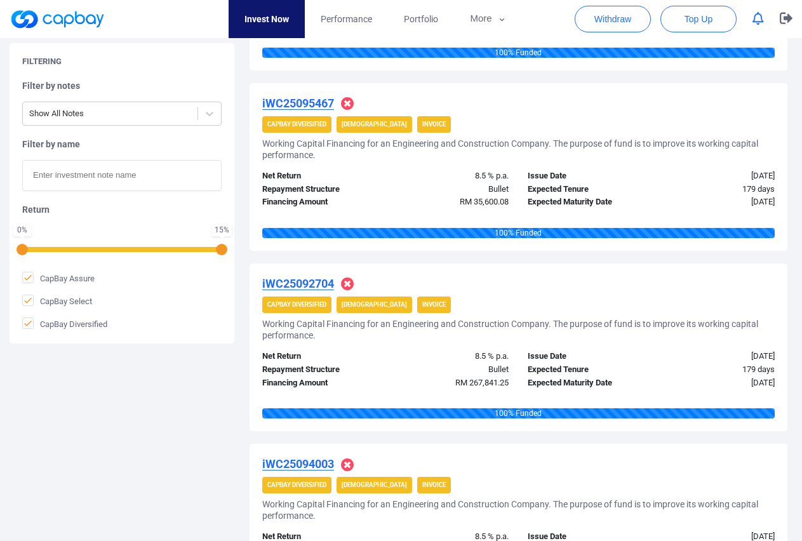
scroll to position [379, 0]
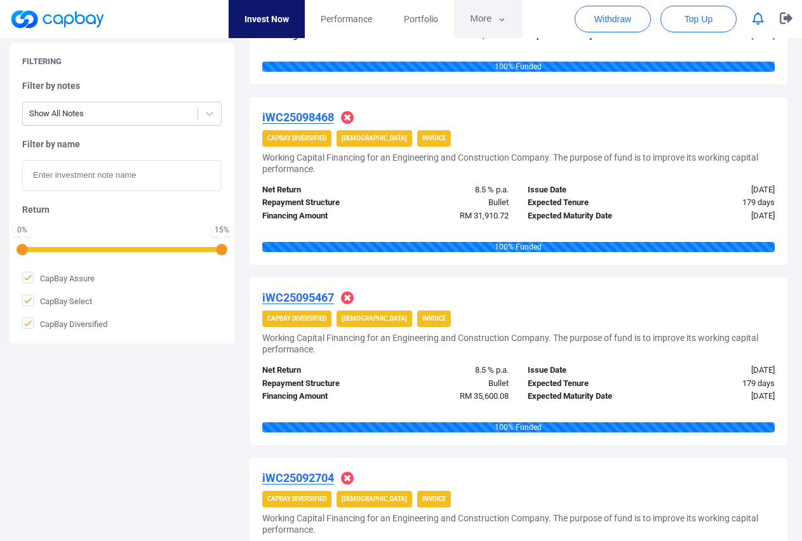
click at [485, 14] on button "More" at bounding box center [488, 19] width 68 height 38
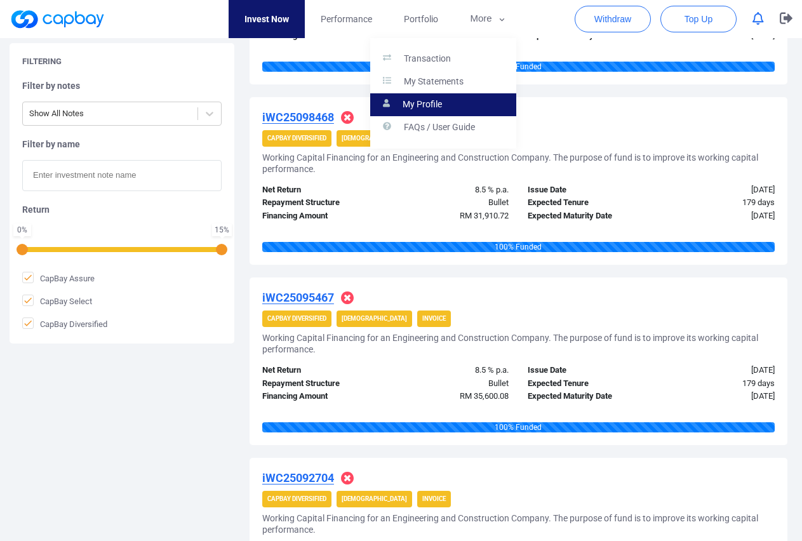
click at [424, 103] on p "My Profile" at bounding box center [422, 104] width 39 height 11
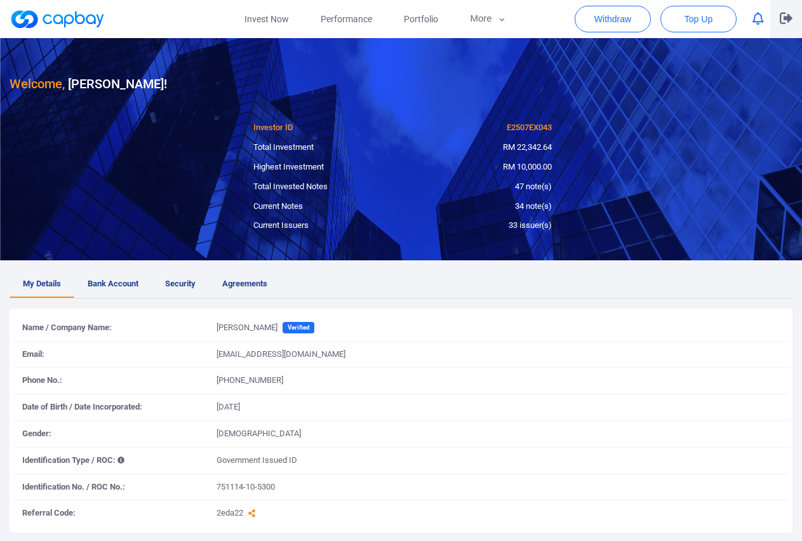
click at [790, 15] on icon "button" at bounding box center [786, 18] width 13 height 12
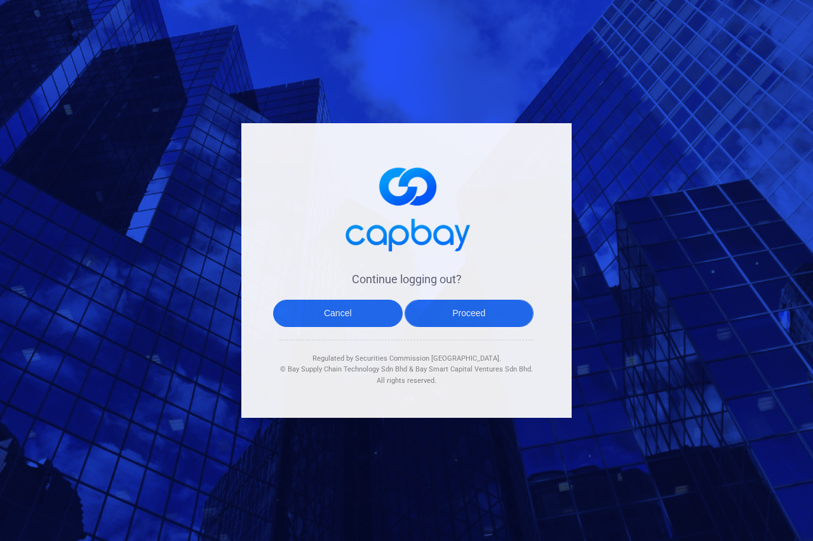
click at [444, 320] on button "Proceed" at bounding box center [470, 313] width 130 height 27
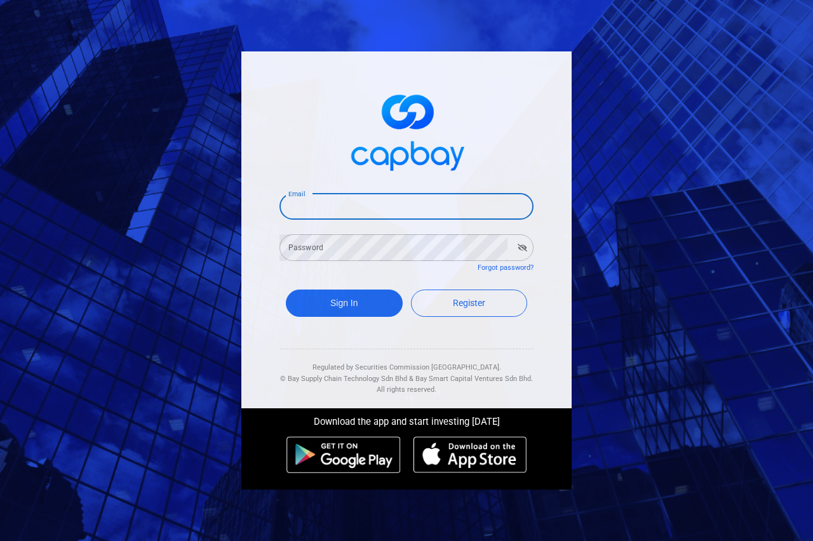
click at [353, 212] on input "Email" at bounding box center [407, 206] width 254 height 27
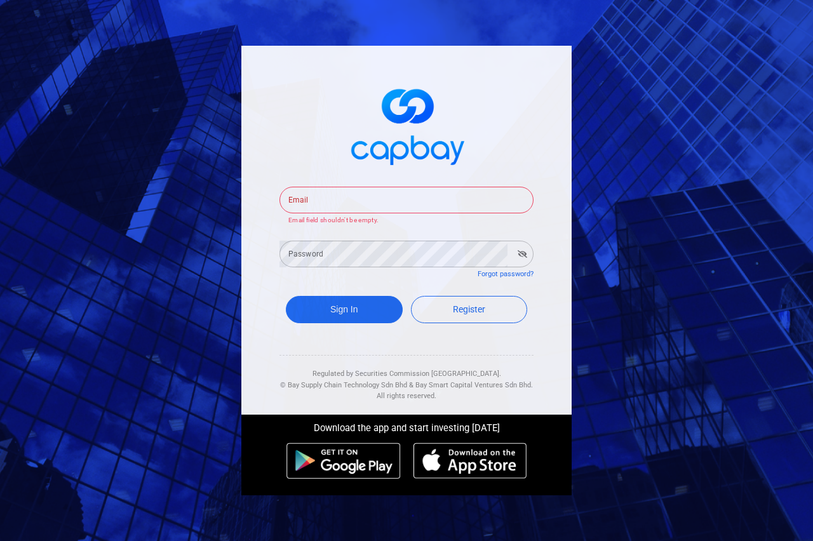
drag, startPoint x: 286, startPoint y: 101, endPoint x: 316, endPoint y: 149, distance: 57.1
click at [285, 102] on span at bounding box center [407, 125] width 254 height 95
click at [328, 194] on input "Email" at bounding box center [407, 200] width 254 height 27
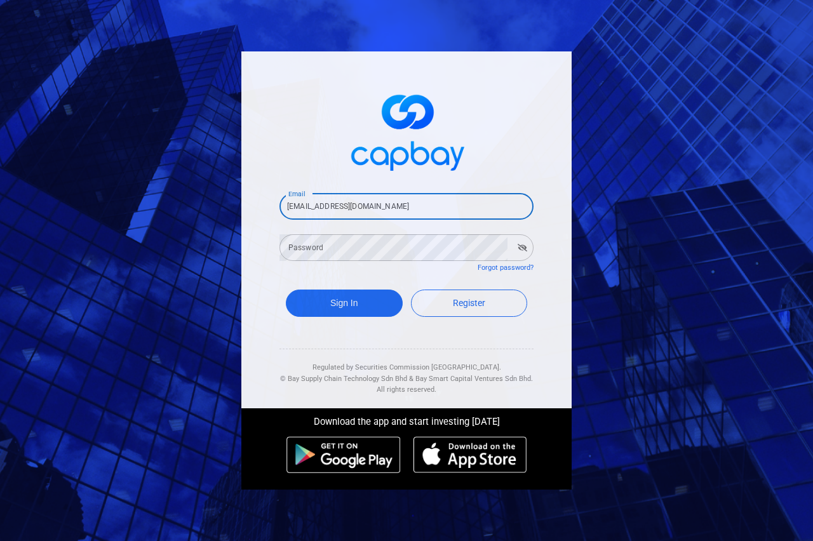
type input "ysteck@yahoo.com"
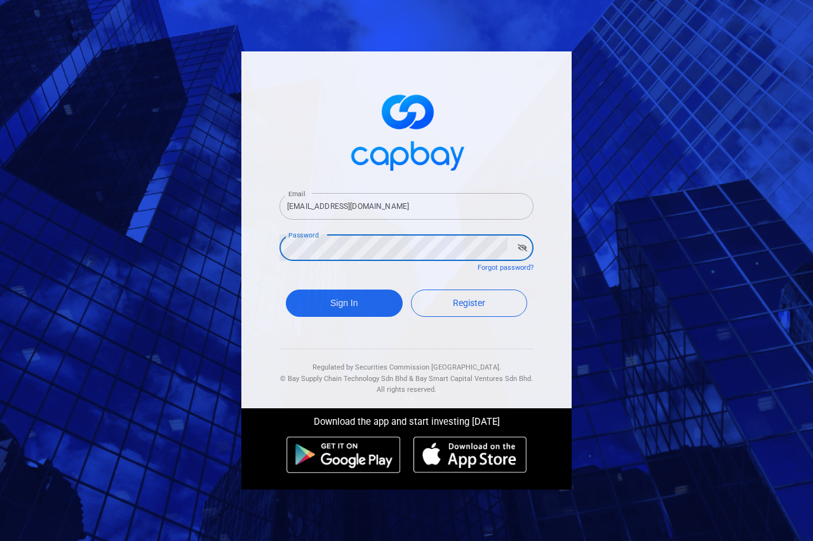
click at [286, 290] on button "Sign In" at bounding box center [344, 303] width 117 height 27
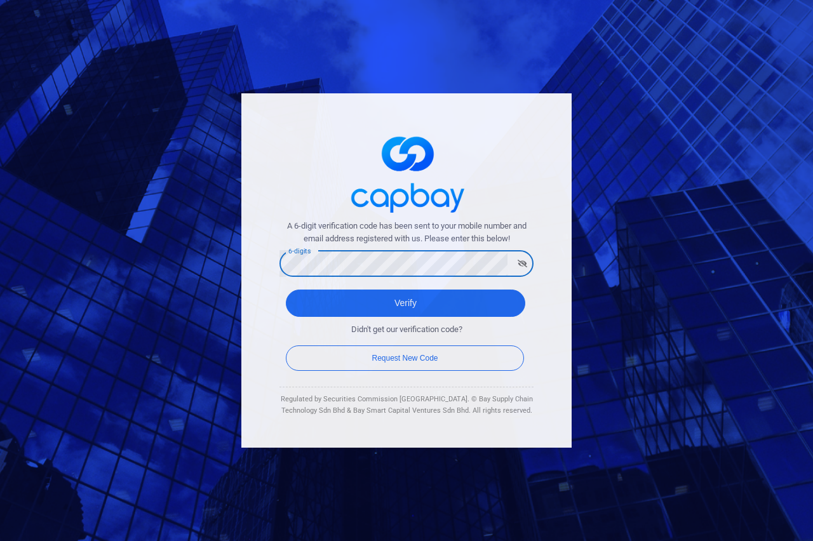
click at [522, 262] on icon "button" at bounding box center [523, 264] width 10 height 8
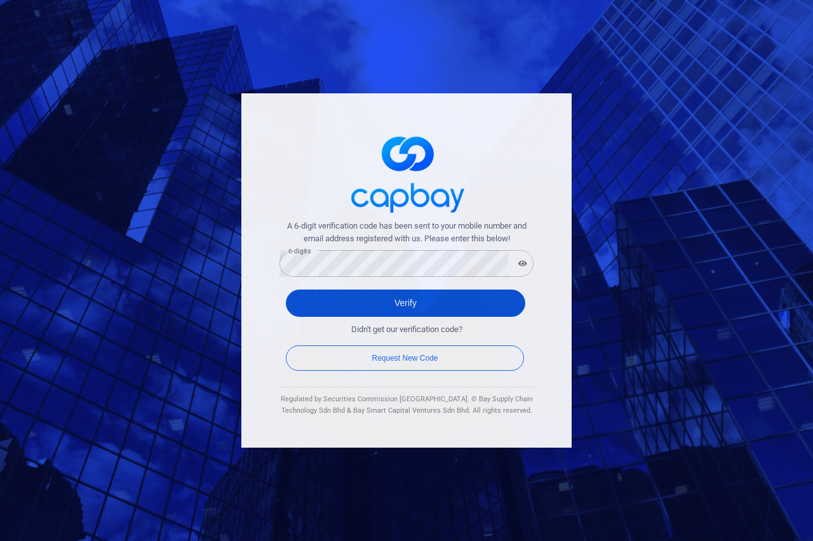
click at [424, 299] on button "Verify" at bounding box center [406, 303] width 240 height 27
